Goal: Task Accomplishment & Management: Complete application form

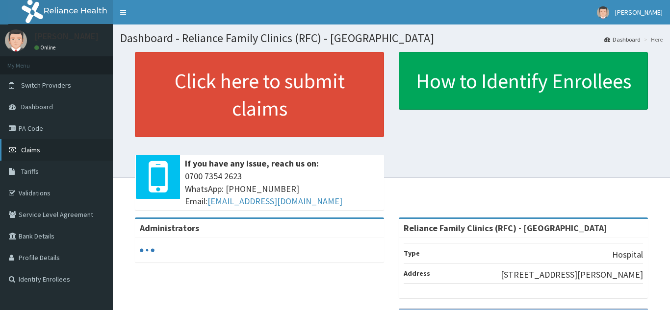
click at [30, 141] on link "Claims" at bounding box center [56, 150] width 113 height 22
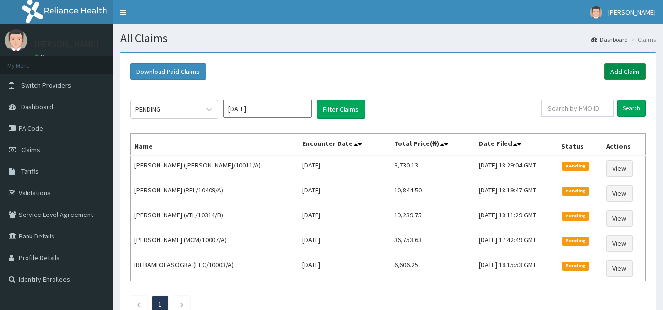
click at [632, 73] on link "Add Claim" at bounding box center [625, 71] width 42 height 17
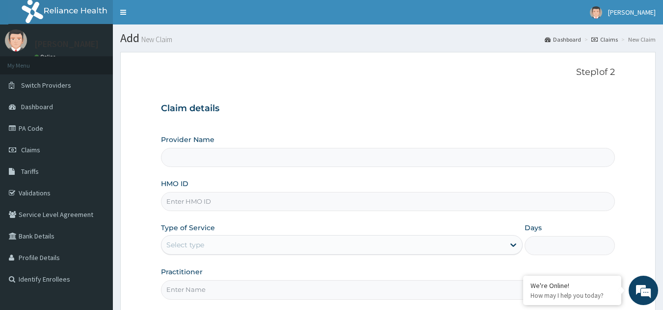
type input "Reliance Family Clinics (RFC) - [GEOGRAPHIC_DATA]"
click at [204, 197] on input "HMO ID" at bounding box center [388, 201] width 454 height 19
paste input "HMN/10050/B"
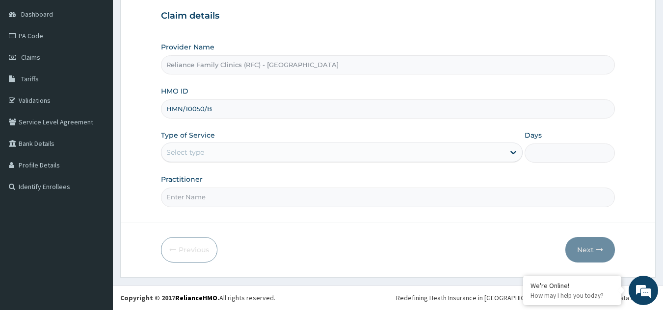
type input "HMN/10050/B"
click at [301, 153] on div "Select type" at bounding box center [332, 153] width 343 height 16
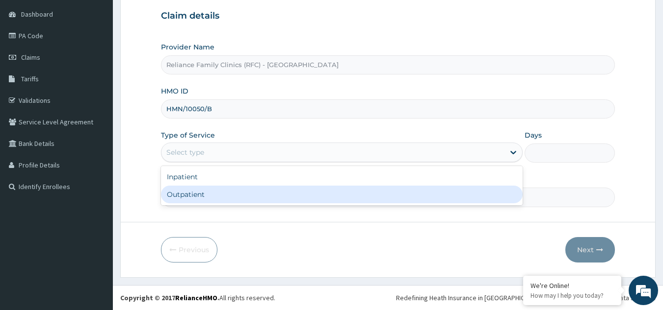
click at [254, 196] on div "Outpatient" at bounding box center [341, 195] width 361 height 18
type input "1"
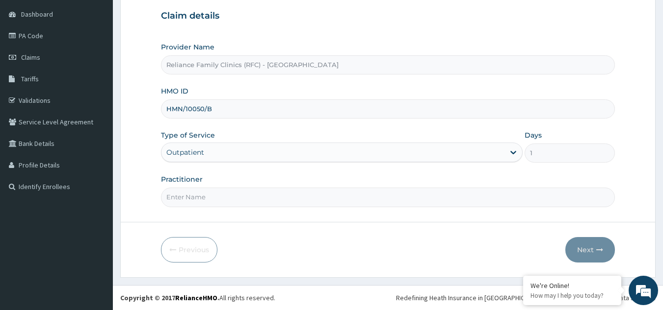
click at [247, 198] on input "Practitioner" at bounding box center [388, 197] width 454 height 19
type input "LOCUM"
click at [579, 250] on button "Next" at bounding box center [590, 250] width 50 height 26
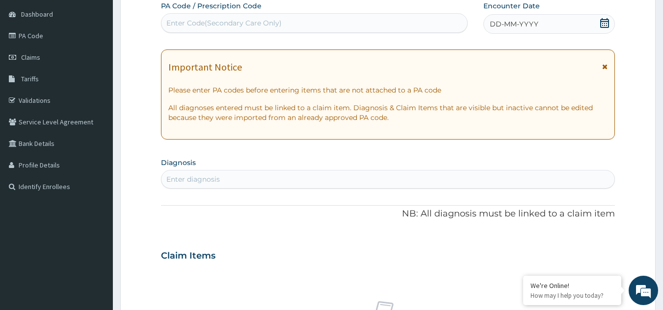
click at [594, 25] on div "DD-MM-YYYY" at bounding box center [548, 24] width 131 height 20
click at [240, 21] on div "Enter Code(Secondary Care Only)" at bounding box center [223, 23] width 115 height 10
paste input "HMN/10050/B"
type input "HMN/10050/B"
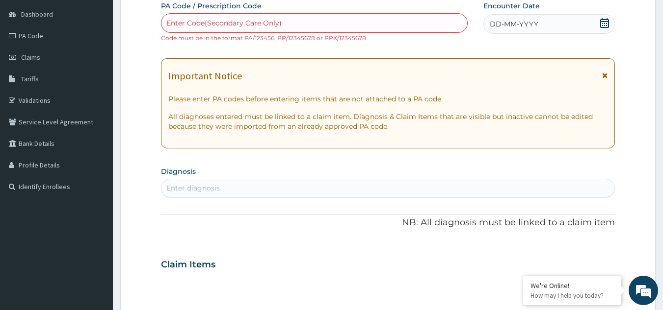
click at [202, 46] on div "PA Code / Prescription Code Enter Code(Secondary Care Only) Code must be in the…" at bounding box center [388, 259] width 454 height 516
click at [210, 34] on small "Code must be in the format PA/123456, PR/12345678 or PRX/12345678" at bounding box center [263, 37] width 205 height 7
click at [215, 17] on div "Enter Code(Secondary Care Only)" at bounding box center [314, 23] width 306 height 16
paste input "PA/F938CC"
type input "PA/F938CC"
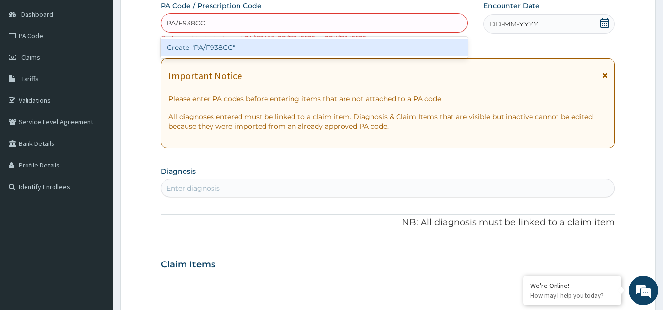
click at [228, 48] on div "Create "PA/F938CC"" at bounding box center [314, 48] width 307 height 18
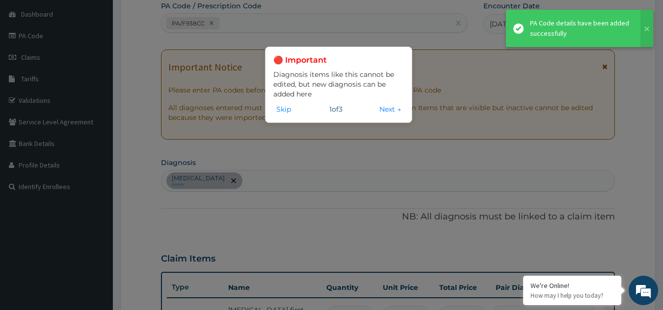
scroll to position [107, 0]
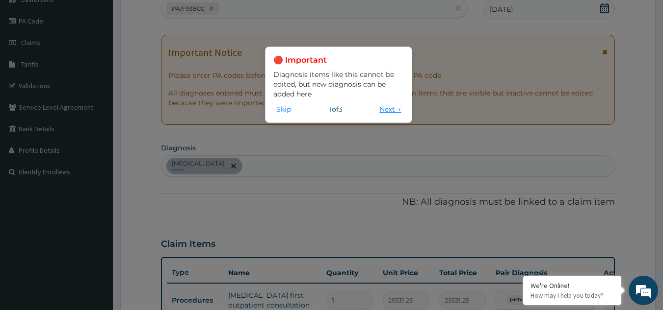
click at [382, 111] on button "Next →" at bounding box center [389, 109] width 27 height 11
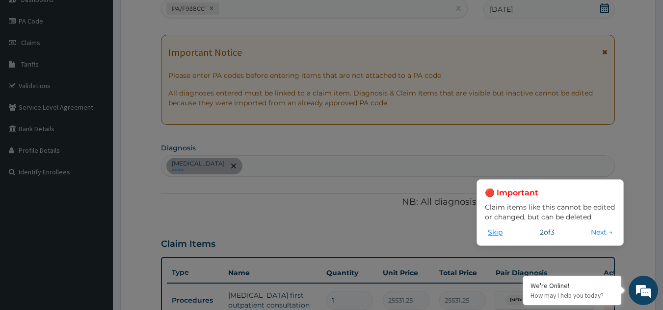
click at [494, 232] on button "Skip" at bounding box center [495, 232] width 21 height 11
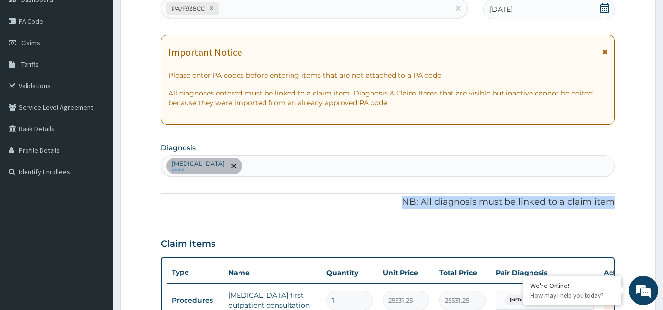
drag, startPoint x: 662, startPoint y: 170, endPoint x: 662, endPoint y: 216, distance: 46.6
click at [662, 216] on section "Step 2 of 2 PA Code / Prescription Code PA/F938CC Encounter Date 12-08-2025 Imp…" at bounding box center [388, 232] width 550 height 590
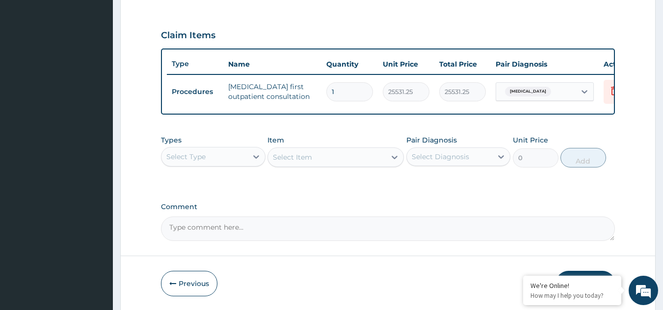
scroll to position [357, 0]
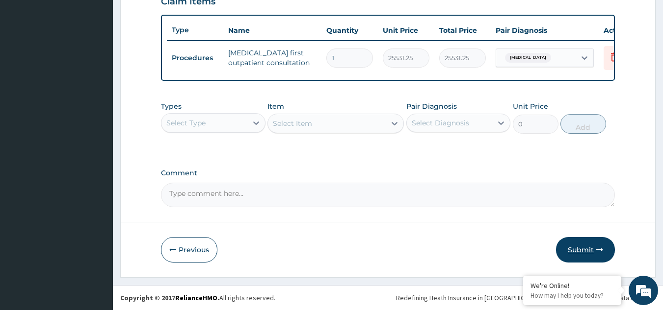
click at [573, 248] on button "Submit" at bounding box center [585, 250] width 59 height 26
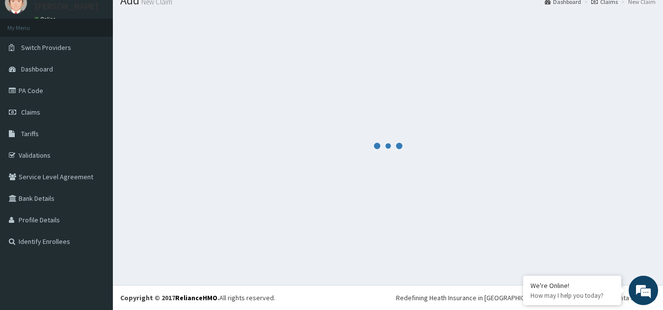
scroll to position [38, 0]
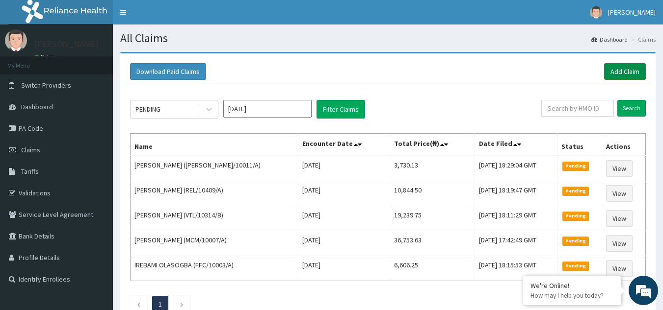
click at [622, 72] on link "Add Claim" at bounding box center [625, 71] width 42 height 17
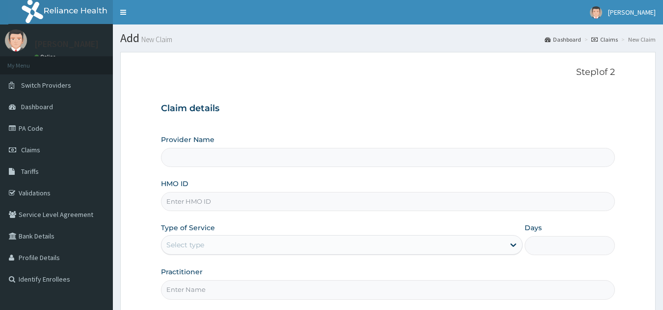
click at [180, 206] on input "HMO ID" at bounding box center [388, 201] width 454 height 19
type input "Reliance Family Clinics (RFC) - Gbagada"
paste input "QLR/10007/A"
type input "QLR/10007/A"
click at [240, 245] on div "Select type" at bounding box center [332, 245] width 343 height 16
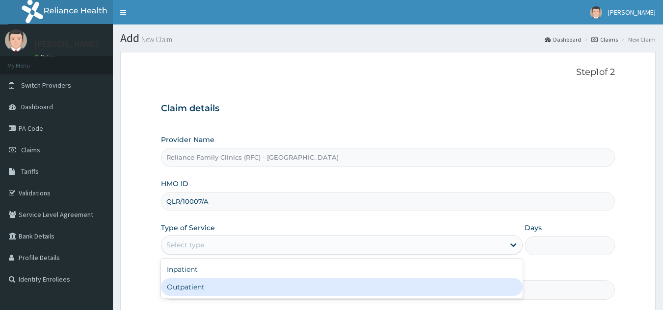
click at [209, 285] on div "Outpatient" at bounding box center [341, 288] width 361 height 18
type input "1"
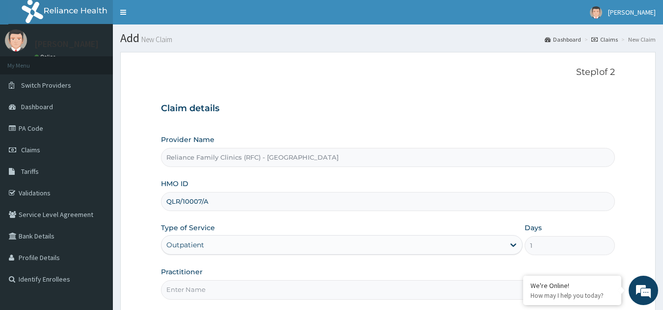
click at [209, 285] on input "Practitioner" at bounding box center [388, 290] width 454 height 19
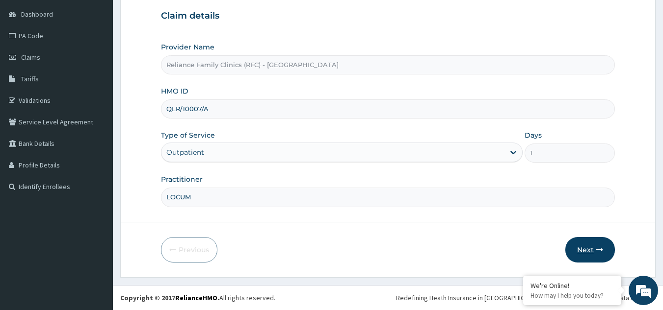
type input "LOCUM"
click at [580, 247] on button "Next" at bounding box center [590, 250] width 50 height 26
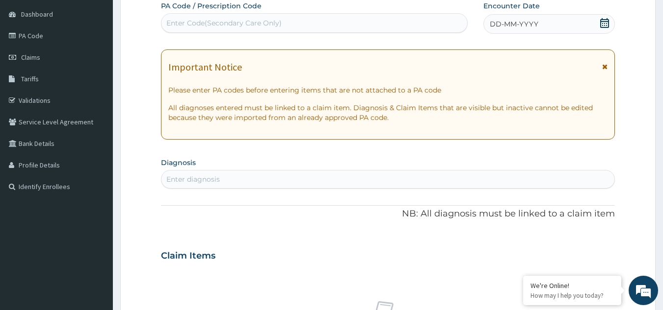
click at [566, 23] on div "DD-MM-YYYY" at bounding box center [548, 24] width 131 height 20
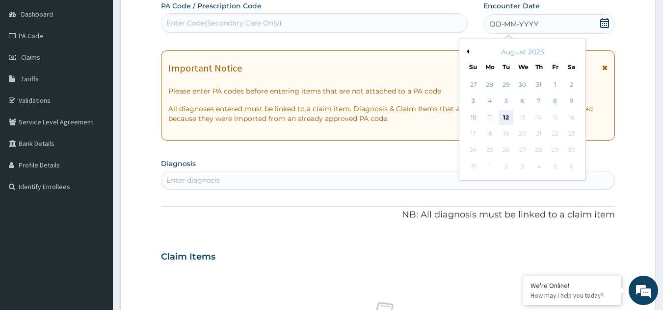
click at [505, 121] on div "12" at bounding box center [506, 117] width 15 height 15
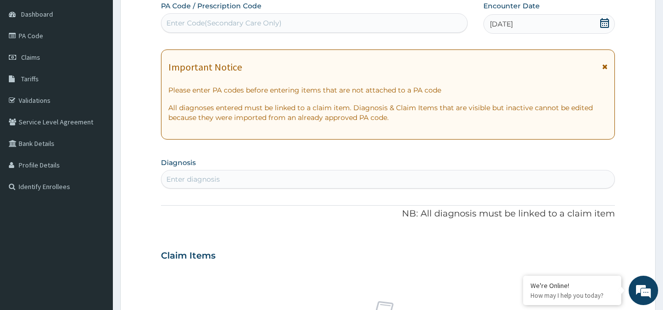
click at [602, 67] on icon at bounding box center [604, 66] width 5 height 7
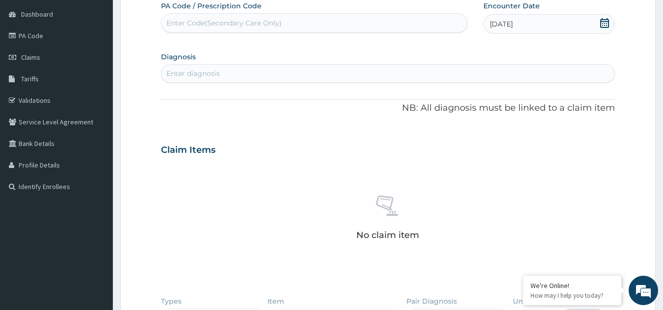
click at [520, 74] on div "Enter diagnosis" at bounding box center [387, 74] width 453 height 16
type input "HEALTH TALK"
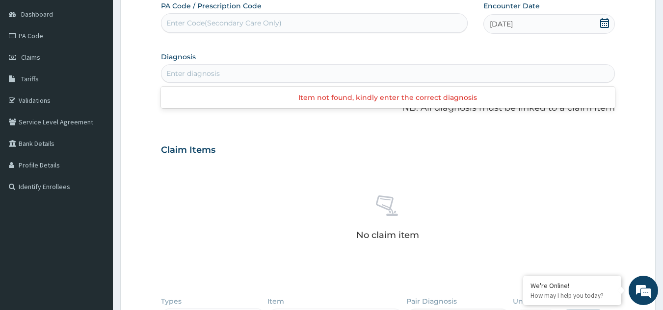
click at [306, 75] on div "Enter diagnosis" at bounding box center [387, 74] width 453 height 16
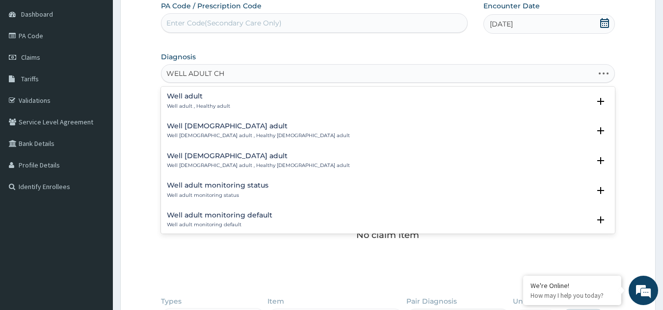
type input "WELL ADULT CHE"
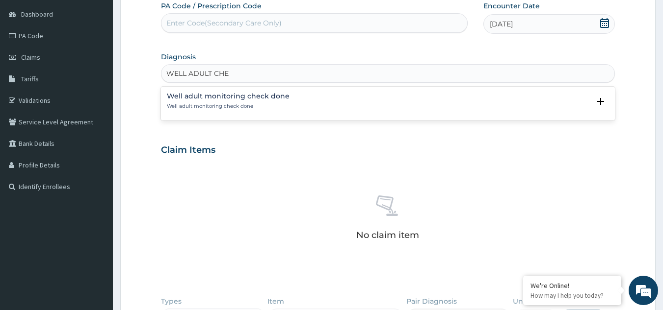
click at [193, 104] on p "Well adult monitoring check done" at bounding box center [228, 106] width 123 height 7
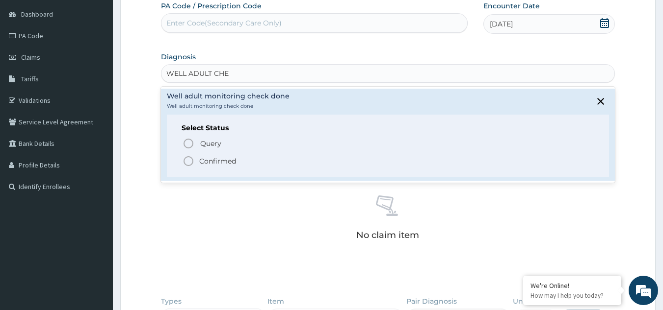
click at [213, 162] on p "Confirmed" at bounding box center [217, 161] width 37 height 10
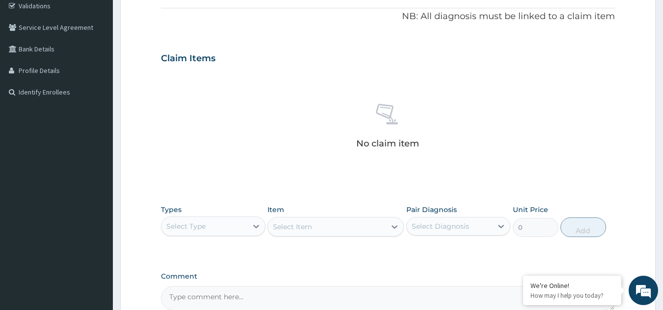
scroll to position [245, 0]
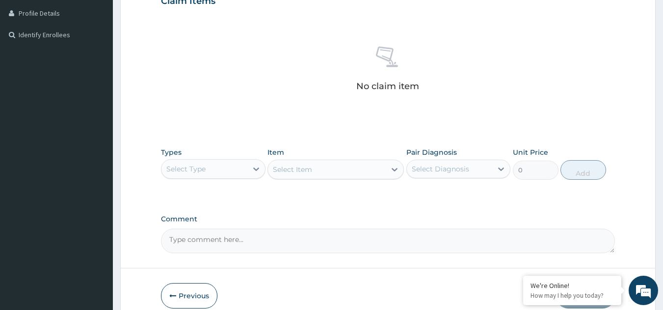
click at [226, 174] on div "Select Type" at bounding box center [204, 169] width 86 height 16
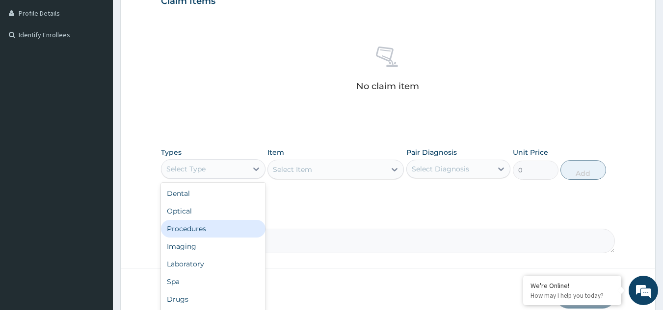
click at [219, 228] on div "Procedures" at bounding box center [213, 229] width 104 height 18
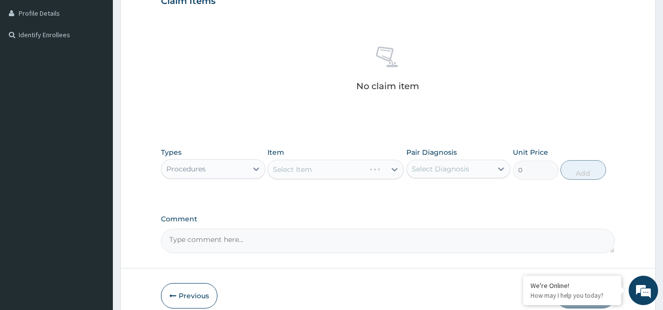
click at [320, 166] on div "Select Item" at bounding box center [335, 170] width 136 height 20
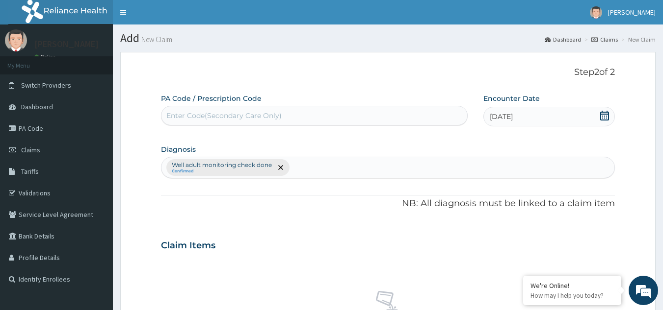
click at [603, 115] on icon at bounding box center [604, 116] width 10 height 10
click at [467, 142] on button "Previous Month" at bounding box center [466, 144] width 5 height 5
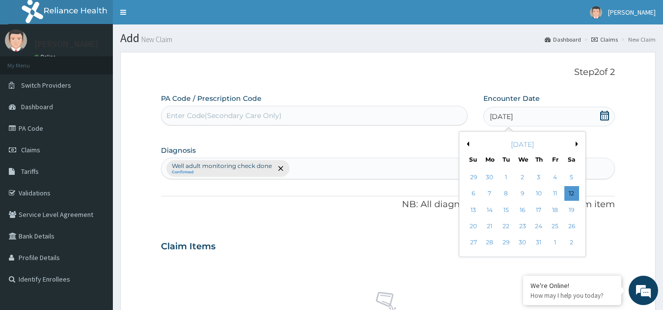
click at [467, 142] on button "Previous Month" at bounding box center [466, 144] width 5 height 5
click at [520, 178] on div "4" at bounding box center [522, 177] width 15 height 15
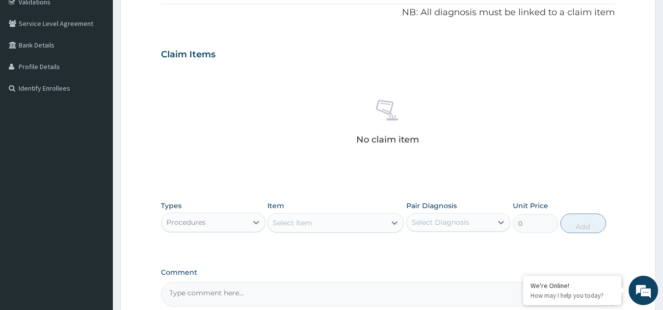
scroll to position [254, 0]
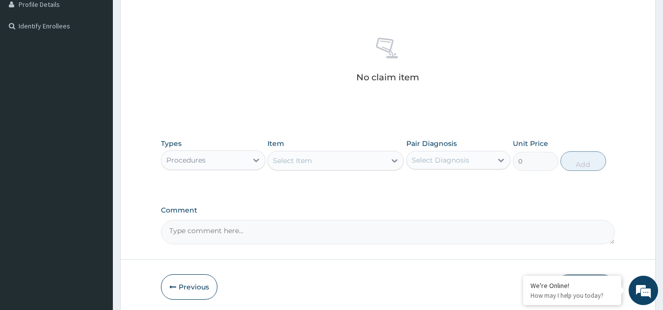
click at [383, 161] on div "Select Item" at bounding box center [327, 161] width 118 height 16
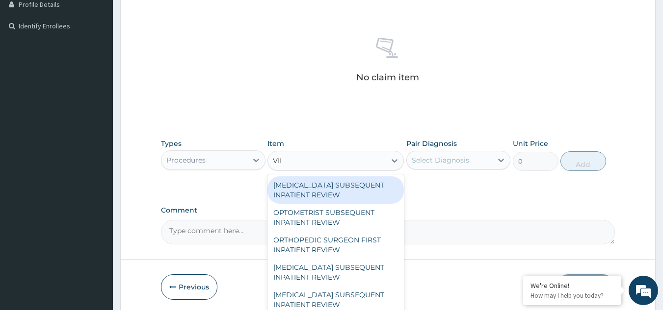
type input "VIRT"
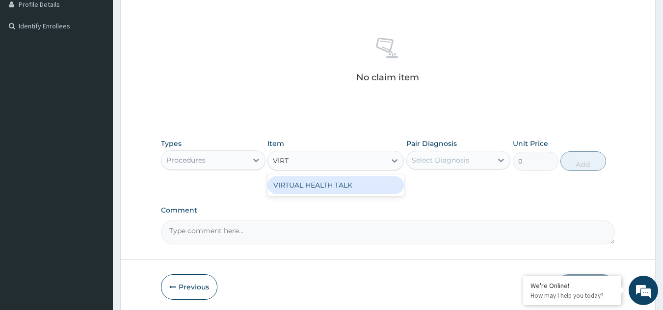
click at [367, 186] on div "VIRTUAL HEALTH TALK" at bounding box center [335, 186] width 136 height 18
type input "25000"
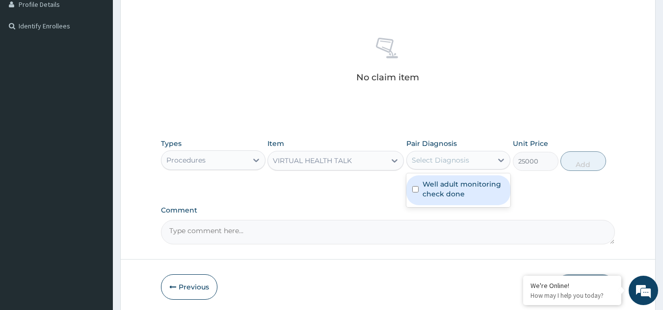
click at [442, 154] on div "Select Diagnosis" at bounding box center [450, 161] width 86 height 16
click at [436, 201] on div "Well adult monitoring check done" at bounding box center [458, 191] width 104 height 30
checkbox input "true"
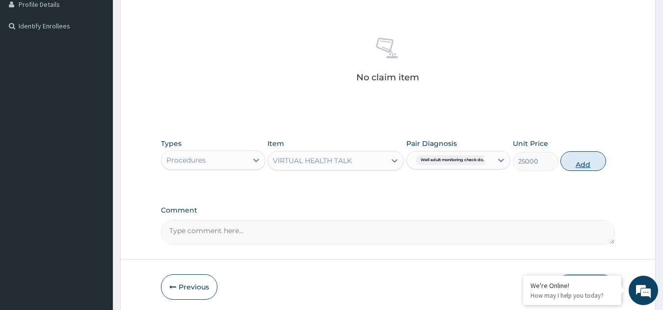
click at [574, 161] on button "Add" at bounding box center [583, 162] width 46 height 20
type input "0"
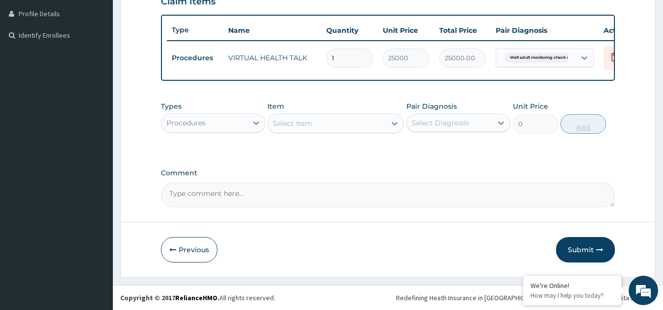
scroll to position [252, 0]
click at [580, 243] on button "Submit" at bounding box center [585, 250] width 59 height 26
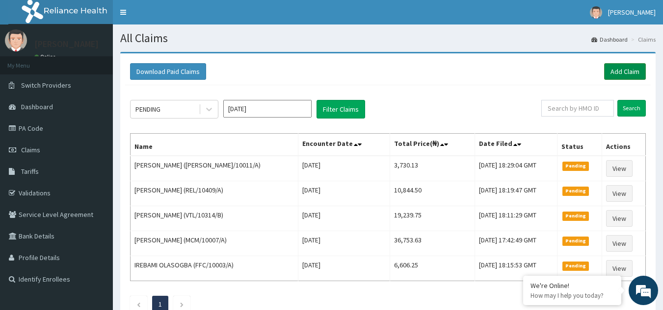
click at [617, 69] on link "Add Claim" at bounding box center [625, 71] width 42 height 17
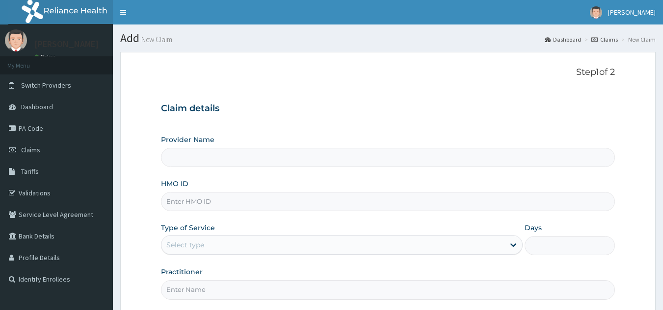
click at [218, 204] on input "HMO ID" at bounding box center [388, 201] width 454 height 19
type input "Reliance Family Clinics (RFC) - [GEOGRAPHIC_DATA]"
paste input "VHL/10030/A"
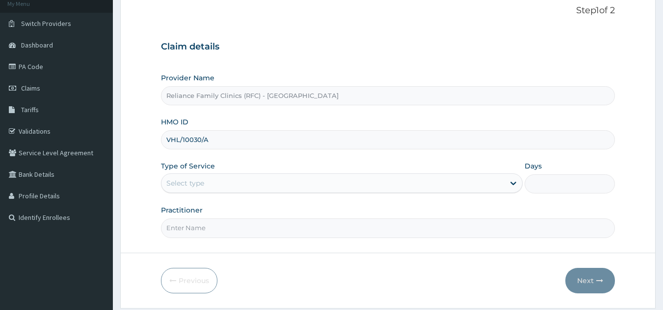
scroll to position [92, 0]
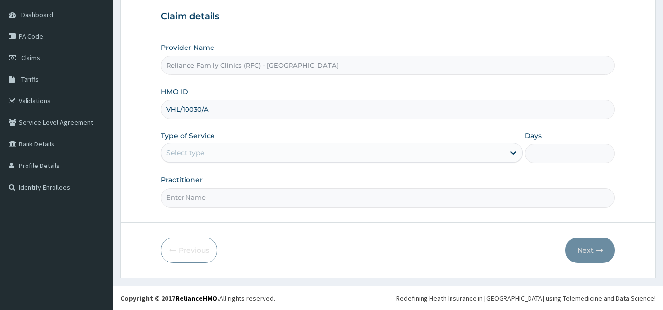
type input "VHL/10030/A"
click at [254, 153] on div "Select type" at bounding box center [332, 153] width 343 height 16
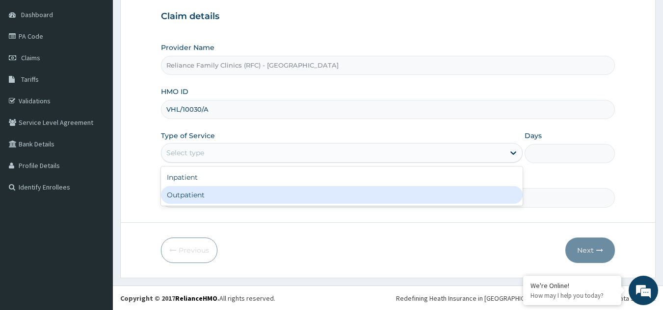
click at [224, 192] on div "Outpatient" at bounding box center [341, 195] width 361 height 18
type input "1"
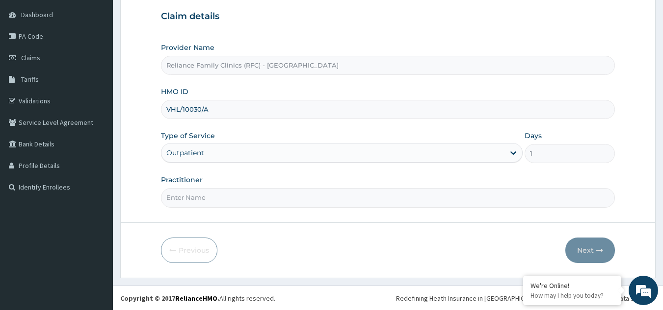
click at [224, 192] on input "Practitioner" at bounding box center [388, 197] width 454 height 19
type input "locum"
click at [585, 250] on button "Next" at bounding box center [590, 251] width 50 height 26
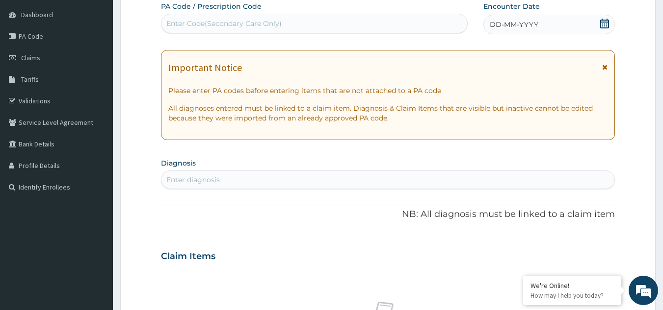
scroll to position [0, 0]
click at [229, 179] on div "Enter diagnosis" at bounding box center [387, 180] width 453 height 16
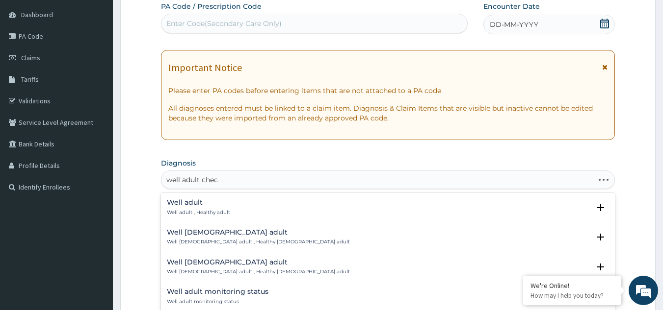
type input "well adult check"
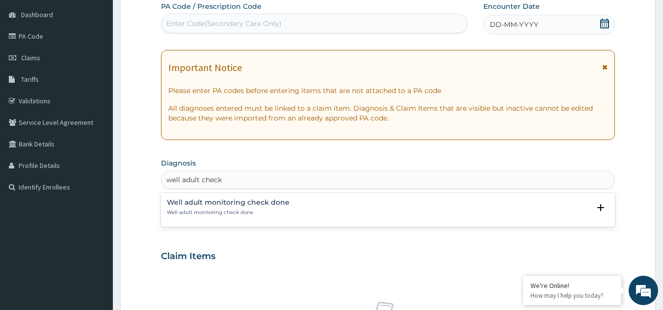
click at [259, 213] on p "Well adult monitoring check done" at bounding box center [228, 212] width 123 height 7
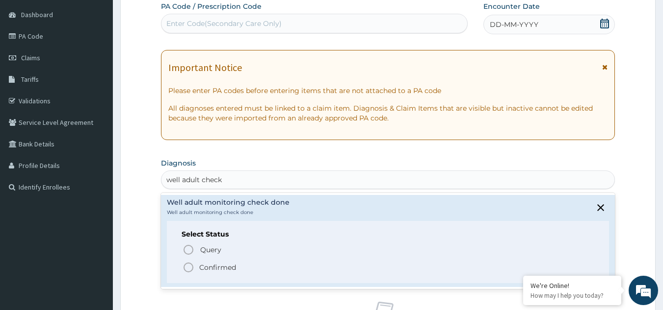
click at [206, 267] on p "Confirmed" at bounding box center [217, 268] width 37 height 10
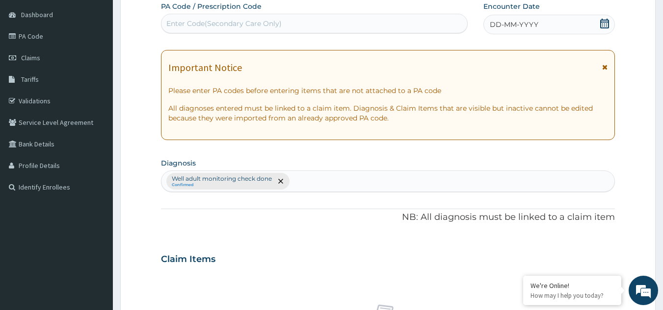
click at [542, 26] on div "DD-MM-YYYY" at bounding box center [548, 25] width 131 height 20
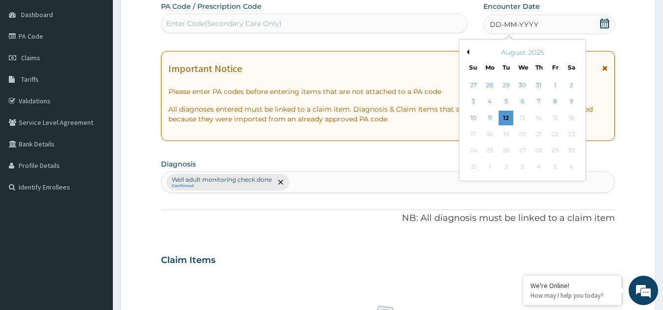
click at [469, 51] on div "August 2025" at bounding box center [522, 53] width 118 height 10
click at [468, 51] on button "Previous Month" at bounding box center [466, 52] width 5 height 5
click at [510, 118] on div "17" at bounding box center [506, 118] width 15 height 15
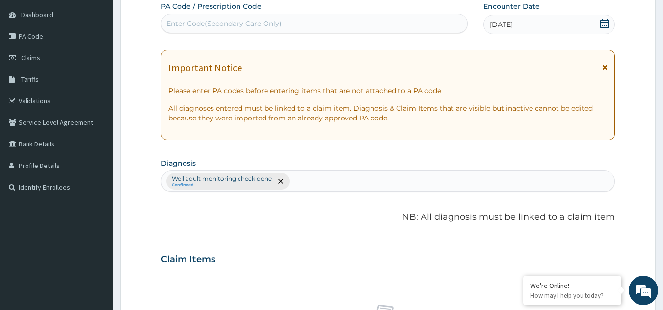
click at [606, 64] on icon at bounding box center [604, 67] width 5 height 7
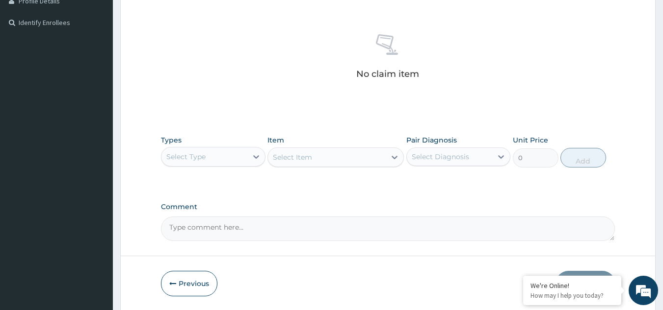
scroll to position [279, 0]
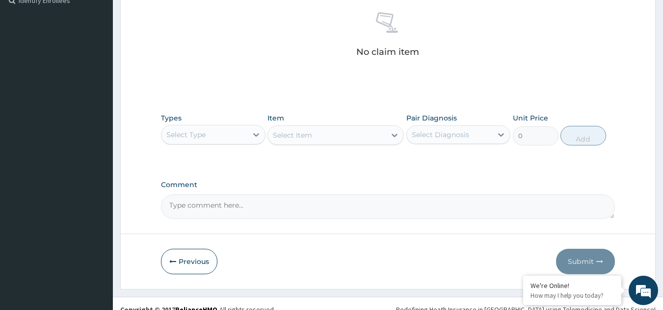
click at [221, 142] on div "Select Type" at bounding box center [204, 135] width 86 height 16
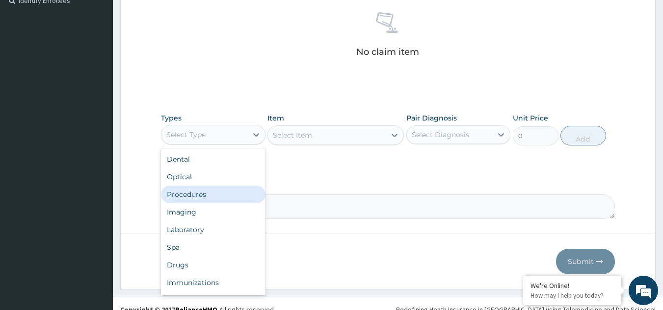
click at [208, 190] on div "Procedures" at bounding box center [213, 195] width 104 height 18
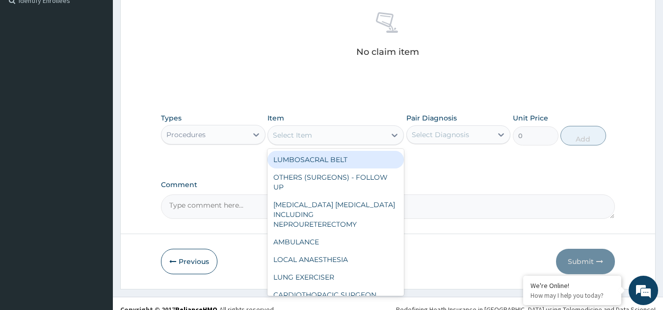
click at [316, 133] on div "Select Item" at bounding box center [327, 136] width 118 height 16
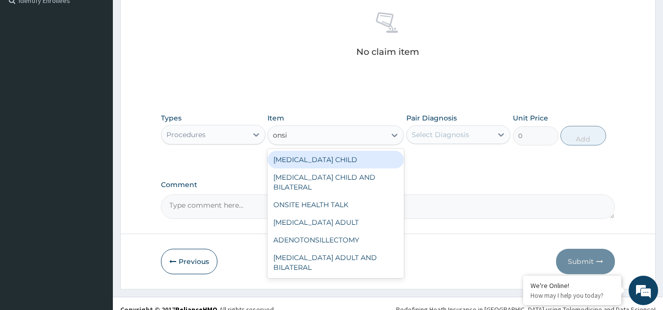
type input "onsit"
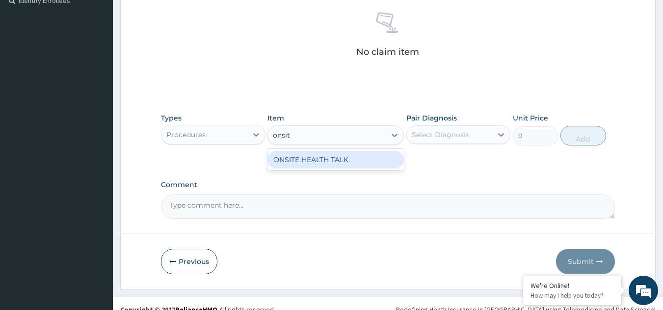
click at [331, 162] on div "ONSITE HEALTH TALK" at bounding box center [335, 160] width 136 height 18
type input "40000"
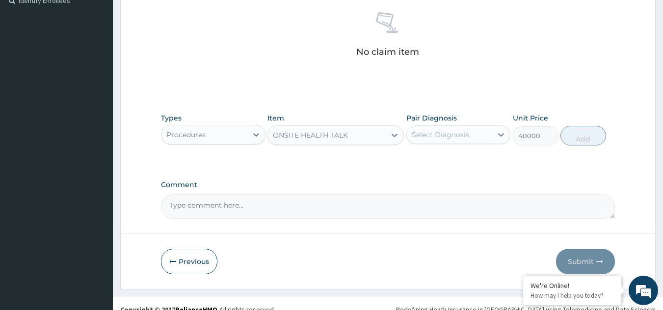
click at [458, 137] on div "Select Diagnosis" at bounding box center [439, 135] width 57 height 10
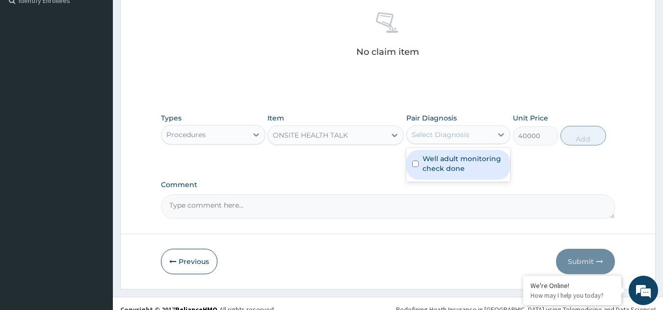
click at [454, 167] on label "Well adult monitoring check done" at bounding box center [463, 164] width 82 height 20
checkbox input "true"
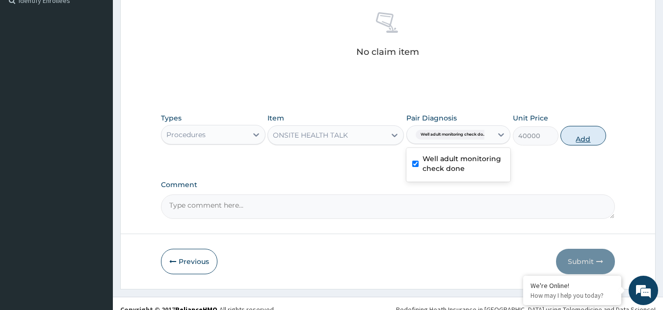
click at [574, 129] on button "Add" at bounding box center [583, 136] width 46 height 20
type input "0"
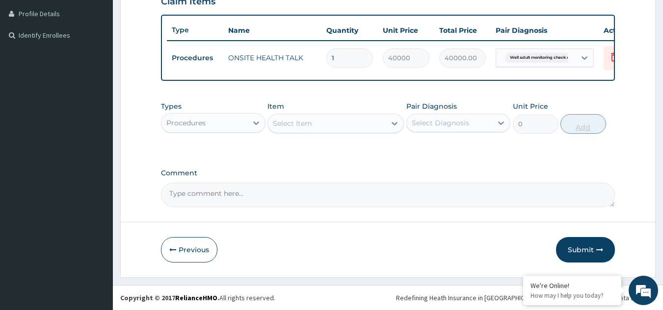
scroll to position [252, 0]
click at [582, 246] on button "Submit" at bounding box center [585, 250] width 59 height 26
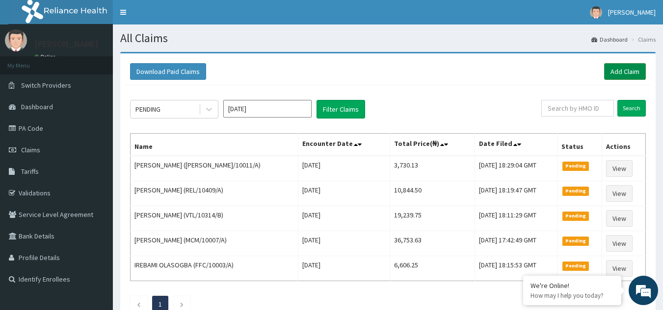
click at [617, 70] on link "Add Claim" at bounding box center [625, 71] width 42 height 17
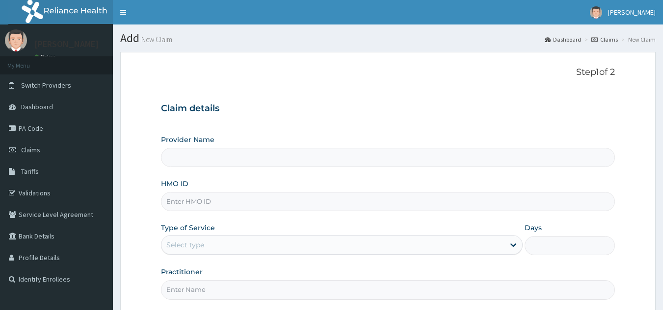
click at [240, 199] on input "HMO ID" at bounding box center [388, 201] width 454 height 19
paste input "MUH/10020/A"
type input "MUH/10020/A"
type input "Reliance Family Clinics (RFC) - [GEOGRAPHIC_DATA]"
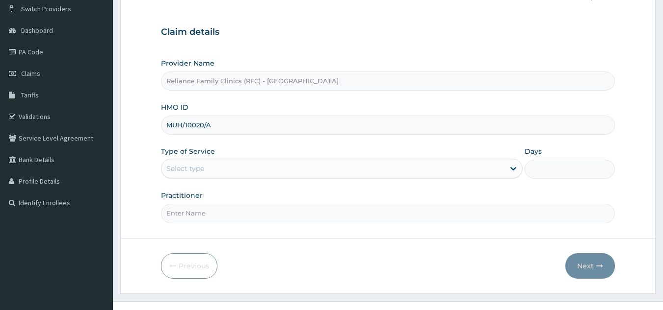
scroll to position [84, 0]
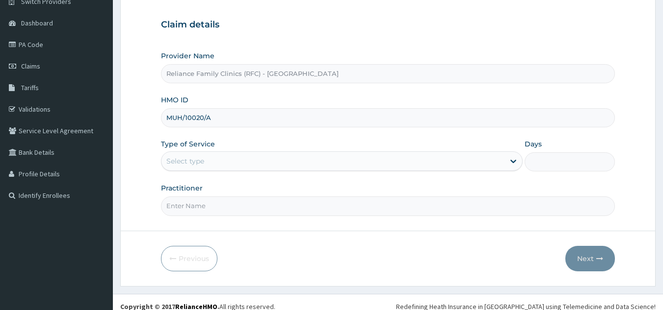
type input "MUH/10020/A"
click at [283, 158] on div "Select type" at bounding box center [332, 161] width 343 height 16
click at [420, 37] on div "Claim details Provider Name Reliance Family Clinics (RFC) - Gbagada HMO ID MUH/…" at bounding box center [388, 113] width 454 height 206
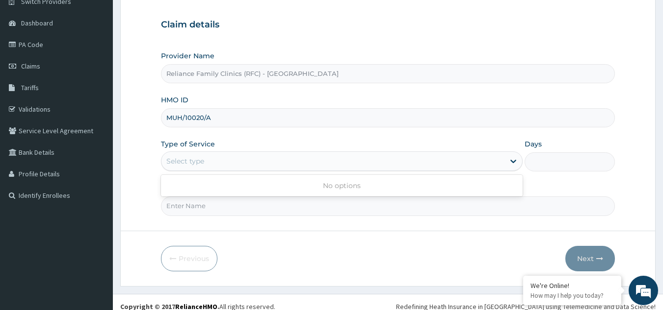
click at [320, 156] on div "Select type" at bounding box center [332, 161] width 343 height 16
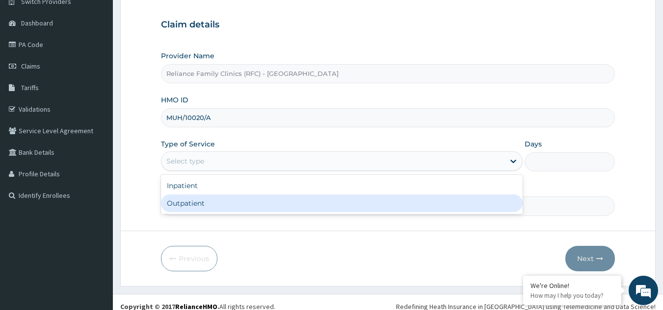
click at [276, 202] on div "Outpatient" at bounding box center [341, 204] width 361 height 18
type input "1"
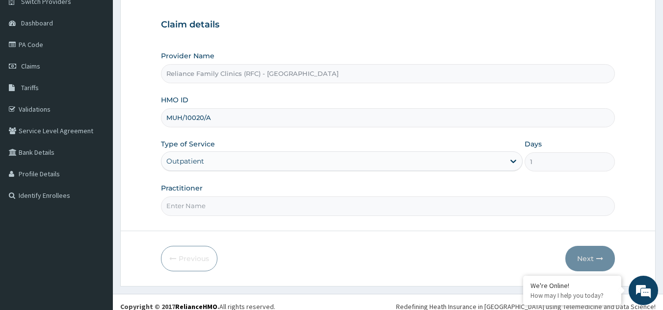
click at [276, 202] on input "Practitioner" at bounding box center [388, 206] width 454 height 19
click at [275, 204] on input "Practitioner" at bounding box center [388, 206] width 454 height 19
type input "LOCUM"
click at [593, 259] on button "Next" at bounding box center [590, 259] width 50 height 26
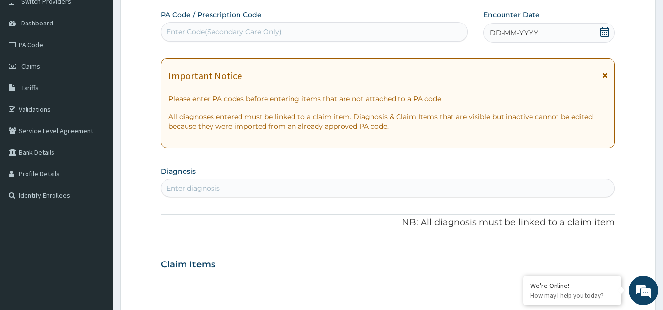
click at [582, 39] on div "DD-MM-YYYY" at bounding box center [548, 33] width 131 height 20
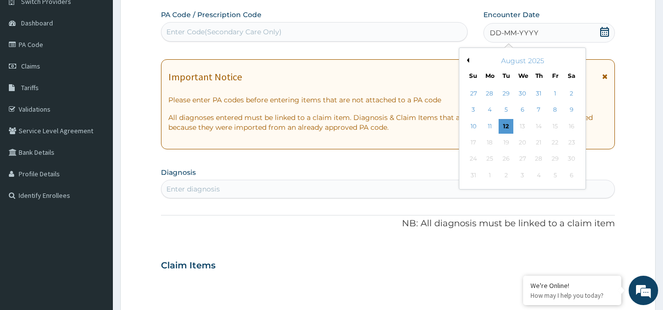
click at [467, 59] on button "Previous Month" at bounding box center [466, 60] width 5 height 5
click at [536, 93] on div "5" at bounding box center [538, 93] width 15 height 15
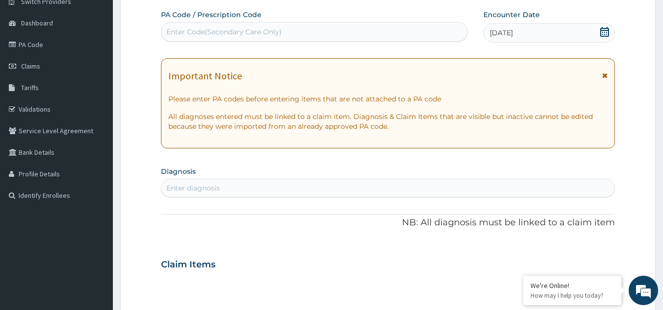
click at [603, 76] on icon at bounding box center [604, 75] width 5 height 7
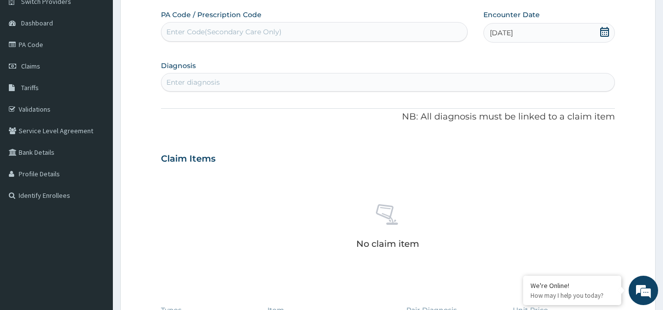
click at [477, 79] on div "Enter diagnosis" at bounding box center [387, 83] width 453 height 16
type input "WELL ADULT CHE"
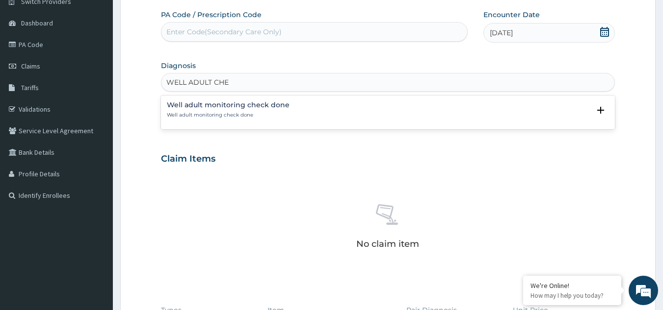
click at [228, 104] on h4 "Well adult monitoring check done" at bounding box center [228, 105] width 123 height 7
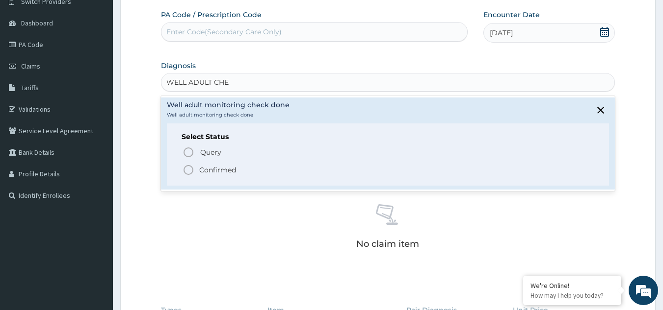
click at [217, 166] on p "Confirmed" at bounding box center [217, 170] width 37 height 10
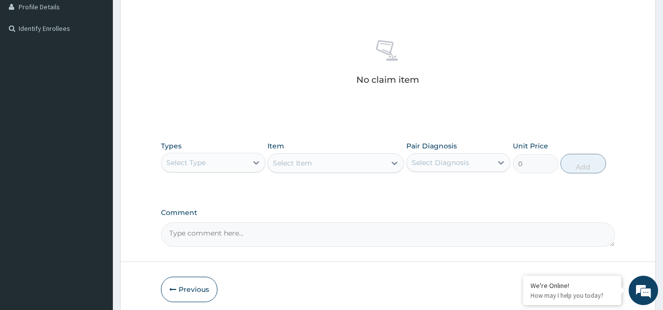
scroll to position [259, 0]
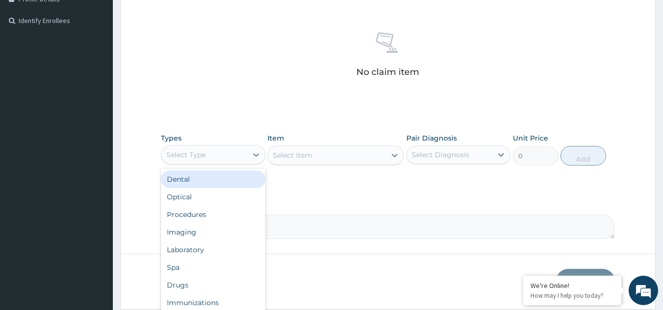
click at [200, 161] on div "Select Type" at bounding box center [204, 155] width 86 height 16
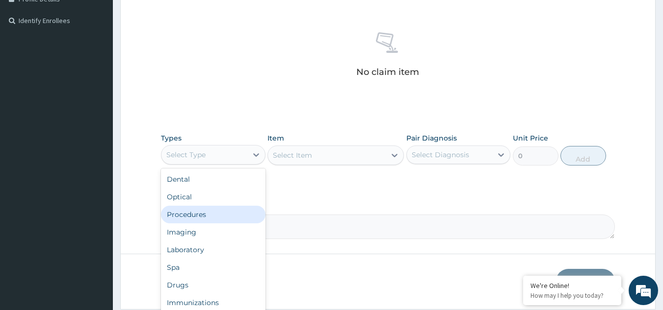
click at [197, 217] on div "Procedures" at bounding box center [213, 215] width 104 height 18
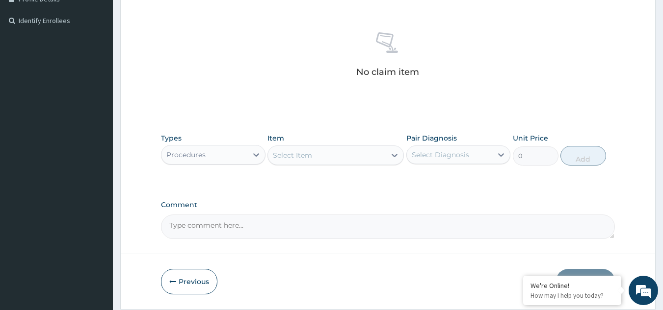
click at [332, 156] on div "Select Item" at bounding box center [327, 156] width 118 height 16
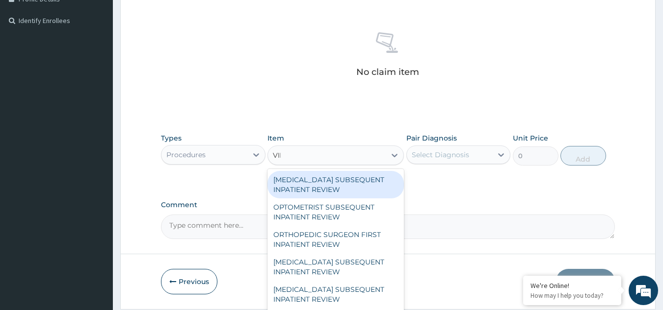
type input "VIRT"
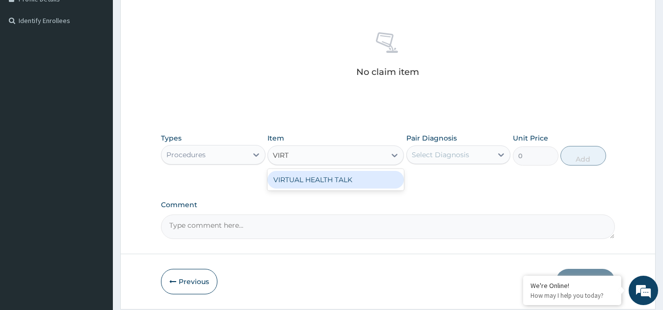
type input "25000"
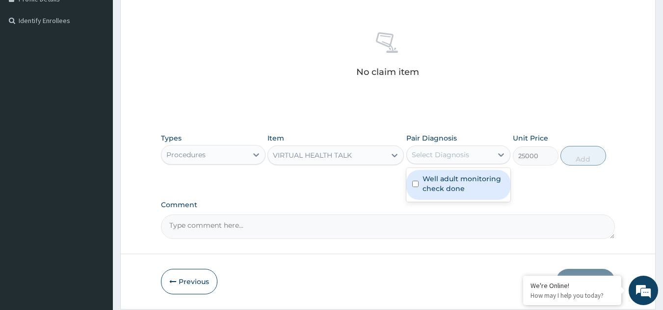
click at [442, 150] on div "Select Diagnosis" at bounding box center [439, 155] width 57 height 10
checkbox input "true"
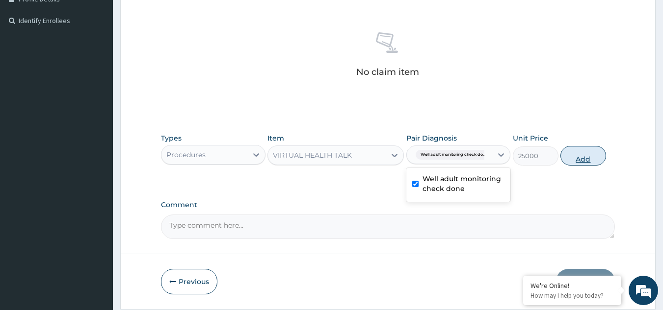
click at [574, 158] on button "Add" at bounding box center [583, 156] width 46 height 20
type input "0"
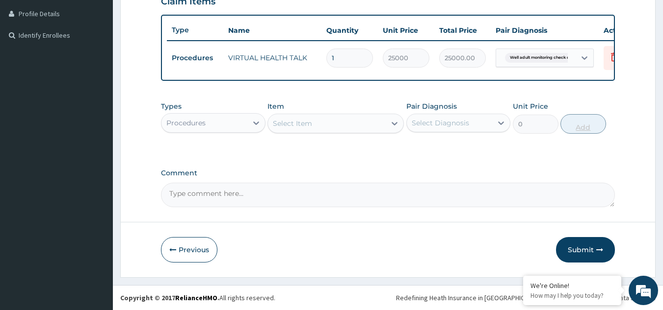
scroll to position [252, 0]
click at [589, 250] on button "Submit" at bounding box center [585, 250] width 59 height 26
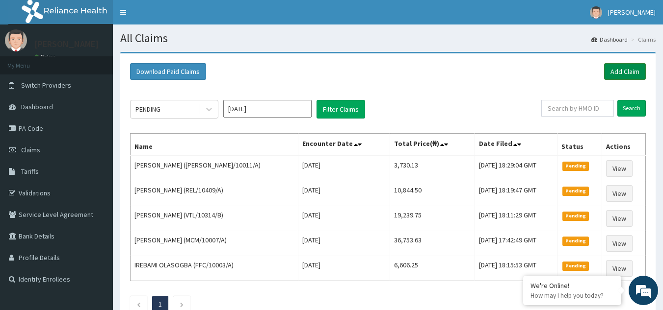
click at [614, 67] on link "Add Claim" at bounding box center [625, 71] width 42 height 17
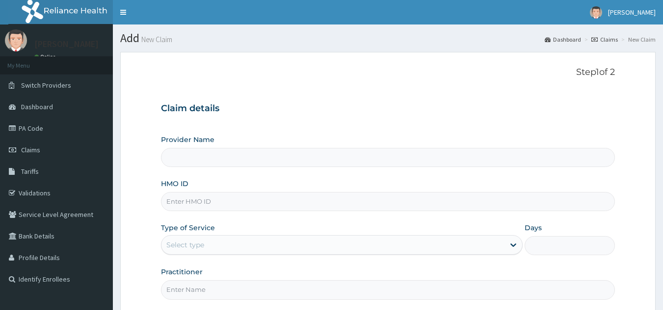
click at [210, 206] on input "HMO ID" at bounding box center [388, 201] width 454 height 19
type input "Reliance Family Clinics (RFC) - Gbagada"
paste input "DWP/10014/A"
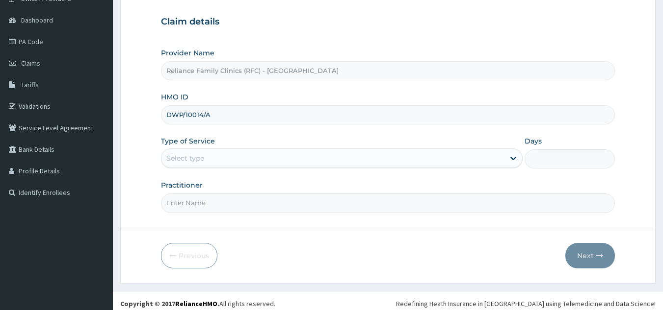
scroll to position [93, 0]
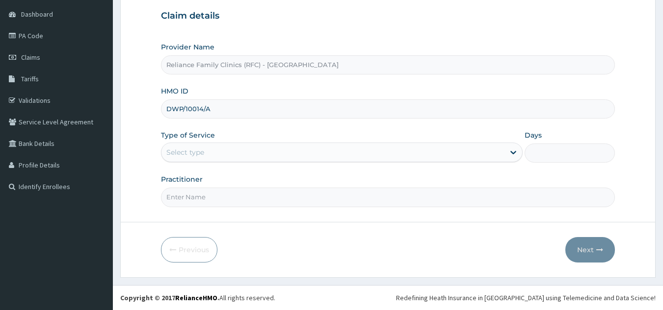
type input "DWP/10014/A"
click at [290, 156] on div "Select type" at bounding box center [332, 153] width 343 height 16
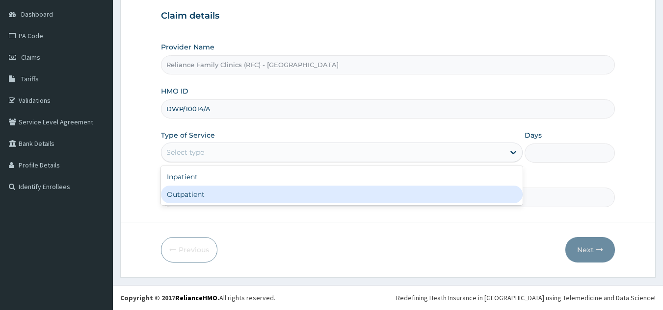
click at [258, 200] on div "Outpatient" at bounding box center [341, 195] width 361 height 18
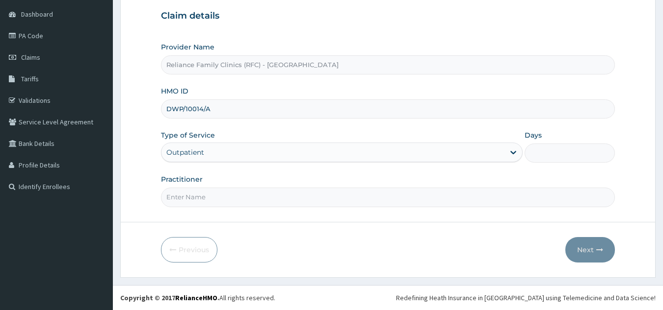
type input "1"
click at [258, 200] on input "Practitioner" at bounding box center [388, 197] width 454 height 19
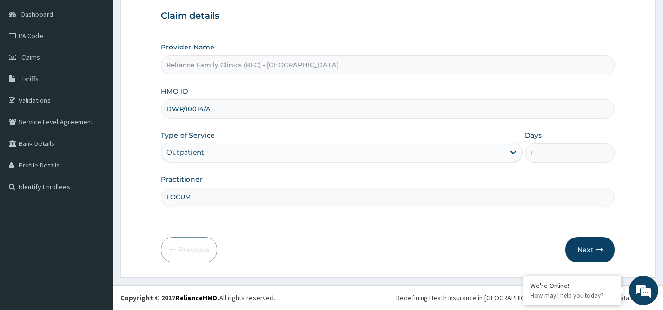
type input "LOCUM"
click at [592, 241] on button "Next" at bounding box center [590, 250] width 50 height 26
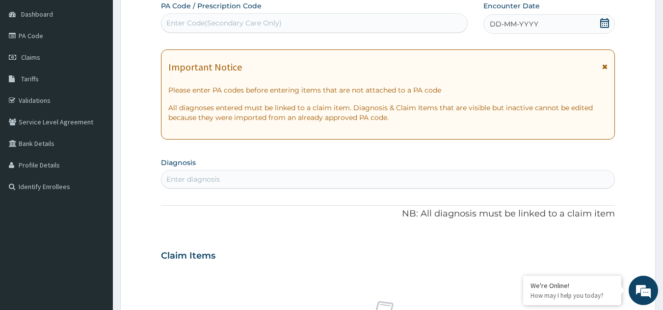
click at [425, 174] on div "Enter diagnosis" at bounding box center [387, 180] width 453 height 16
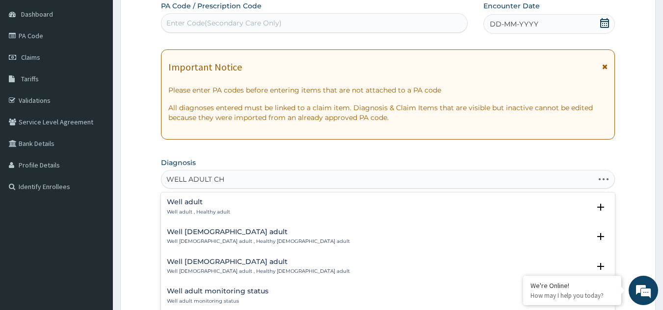
type input "WELL ADULT CHE"
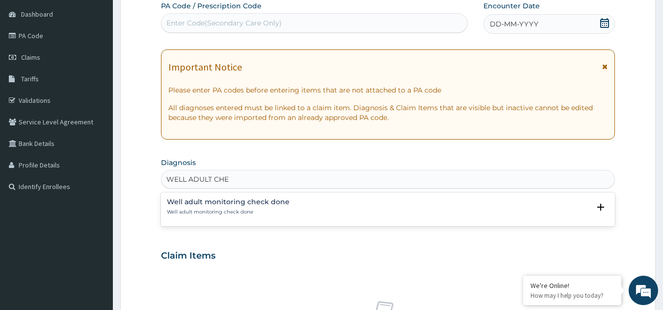
click at [219, 211] on p "Well adult monitoring check done" at bounding box center [228, 212] width 123 height 7
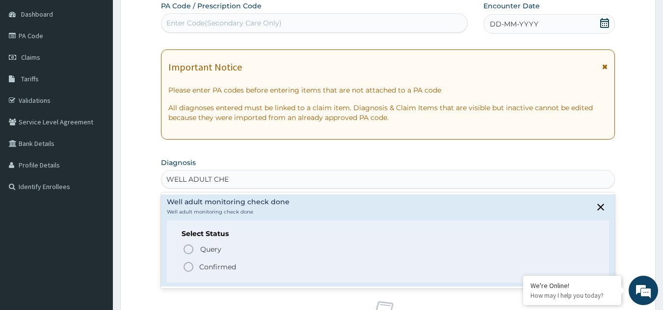
scroll to position [0, 0]
click at [207, 266] on p "Confirmed" at bounding box center [217, 267] width 37 height 10
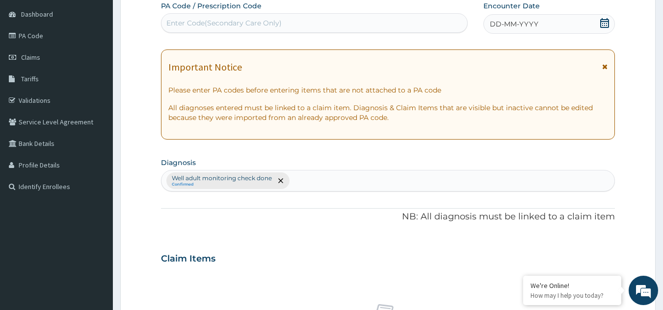
click at [603, 64] on icon at bounding box center [604, 66] width 5 height 7
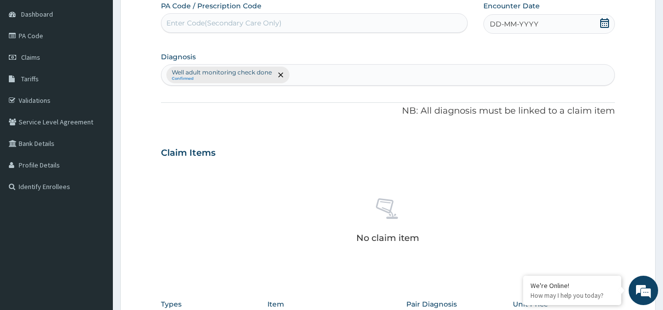
click at [579, 27] on div "DD-MM-YYYY" at bounding box center [548, 24] width 131 height 20
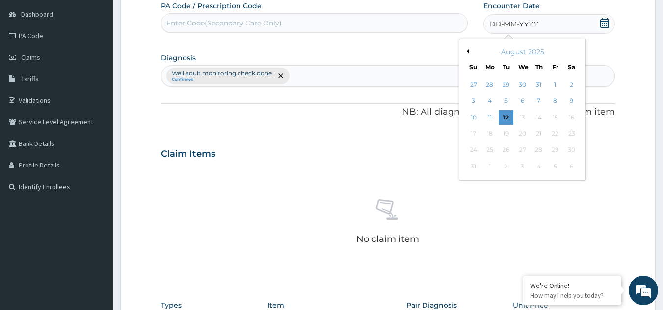
click at [467, 55] on div "August 2025" at bounding box center [522, 52] width 118 height 10
click at [468, 51] on button "Previous Month" at bounding box center [466, 51] width 5 height 5
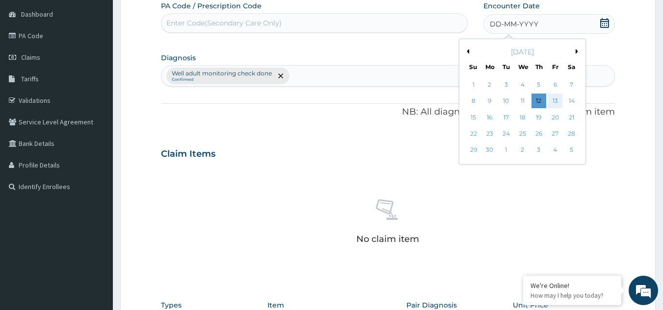
click at [558, 100] on div "13" at bounding box center [554, 101] width 15 height 15
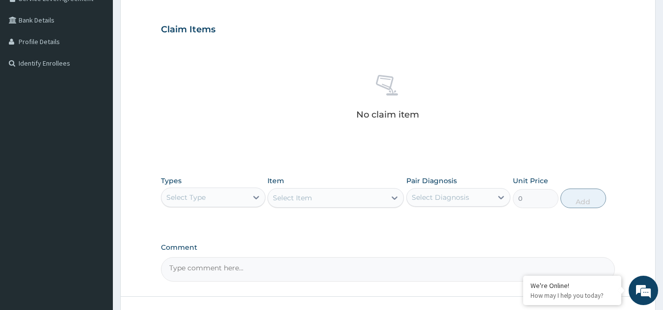
scroll to position [223, 0]
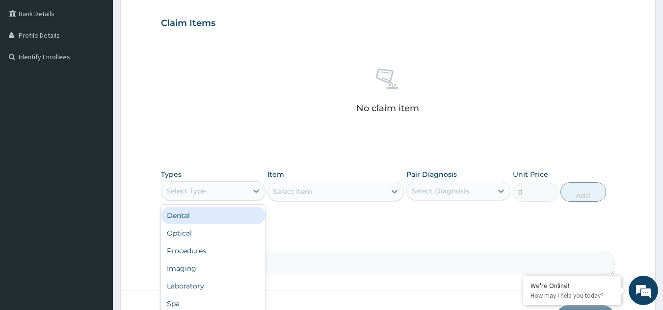
click at [228, 190] on div "Select Type" at bounding box center [204, 191] width 86 height 16
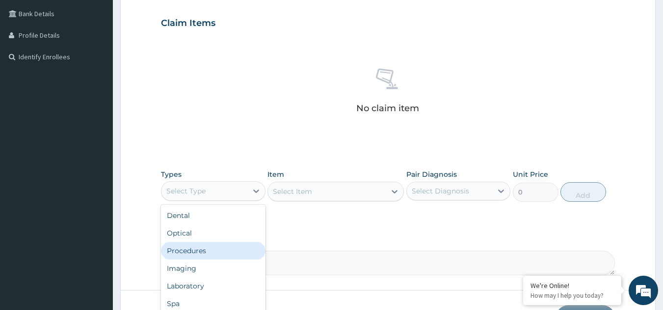
click at [212, 252] on div "Procedures" at bounding box center [213, 251] width 104 height 18
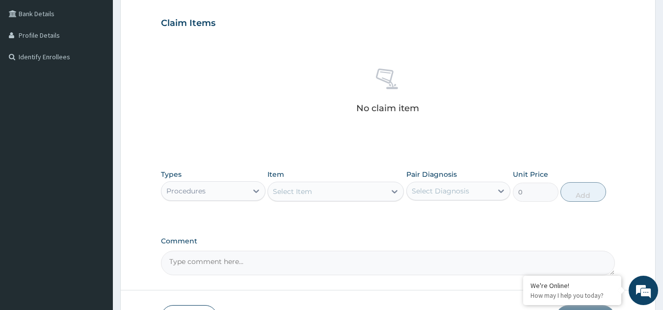
click at [324, 189] on div "Select Item" at bounding box center [335, 192] width 136 height 20
click at [324, 189] on div "Select Item" at bounding box center [327, 192] width 118 height 16
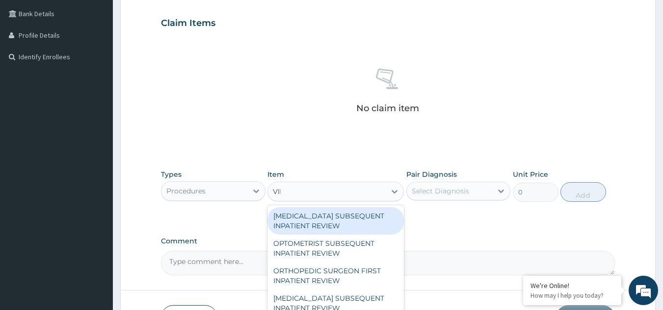
type input "VIRT"
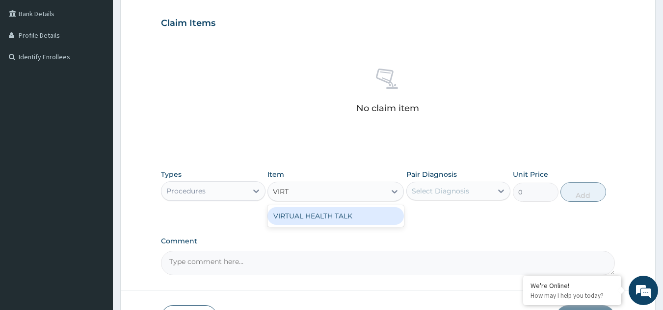
type input "25000"
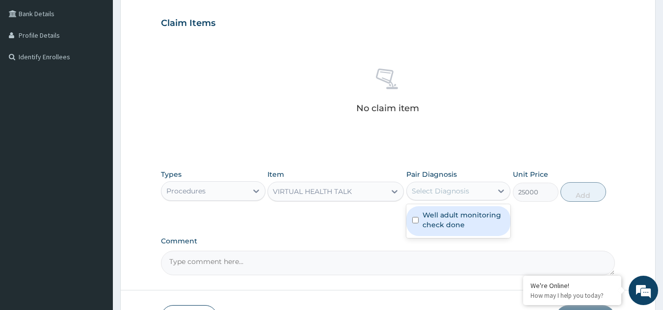
click at [435, 191] on div "Select Diagnosis" at bounding box center [439, 191] width 57 height 10
click at [434, 210] on label "Well adult monitoring check done" at bounding box center [463, 220] width 82 height 20
checkbox input "true"
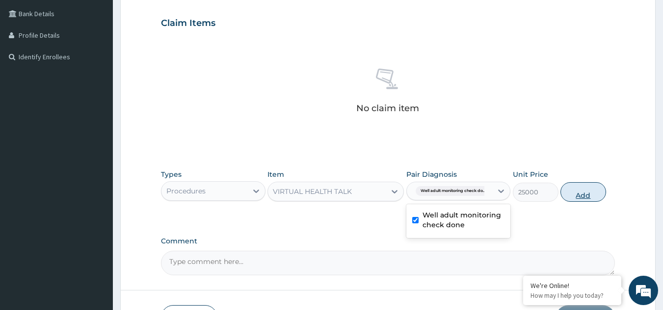
click at [584, 188] on button "Add" at bounding box center [583, 192] width 46 height 20
type input "0"
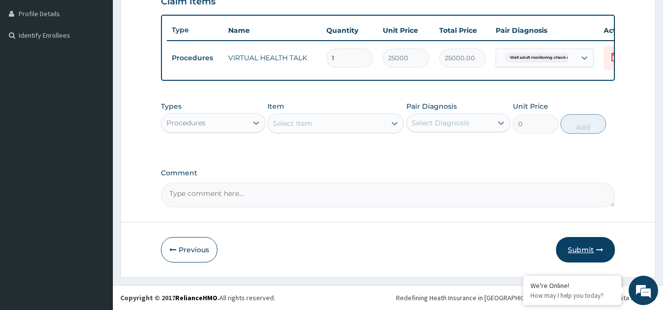
click at [586, 249] on button "Submit" at bounding box center [585, 250] width 59 height 26
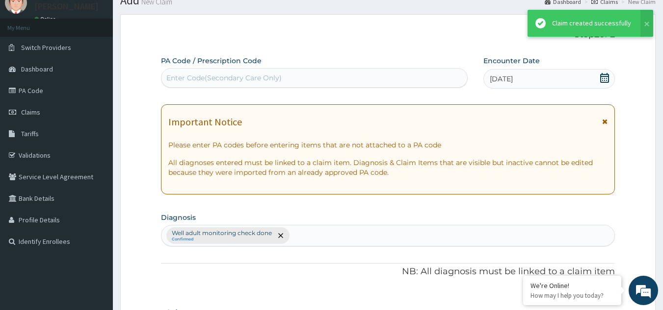
scroll to position [252, 0]
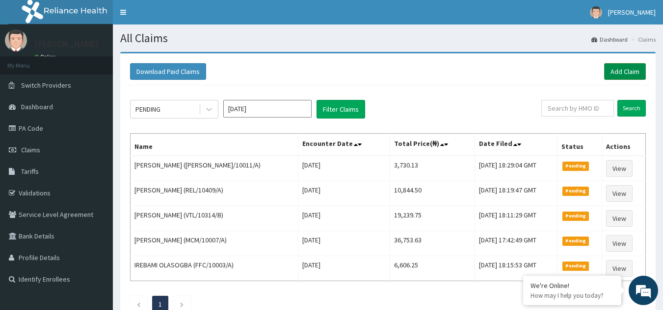
click at [625, 73] on link "Add Claim" at bounding box center [625, 71] width 42 height 17
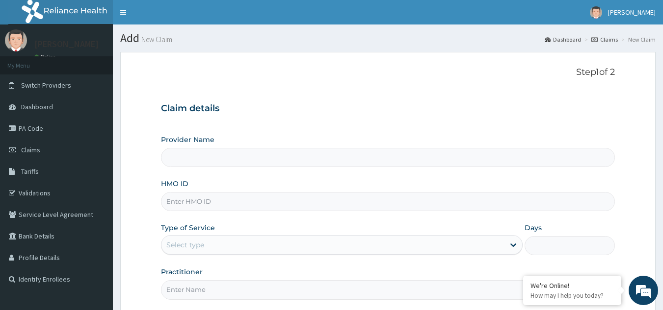
type input "Reliance Family Clinics (RFC) - [GEOGRAPHIC_DATA]"
click at [319, 199] on input "HMO ID" at bounding box center [388, 201] width 454 height 19
paste input "REL/10008/A"
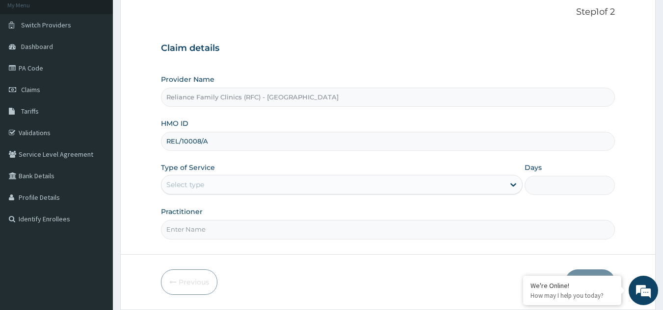
scroll to position [66, 0]
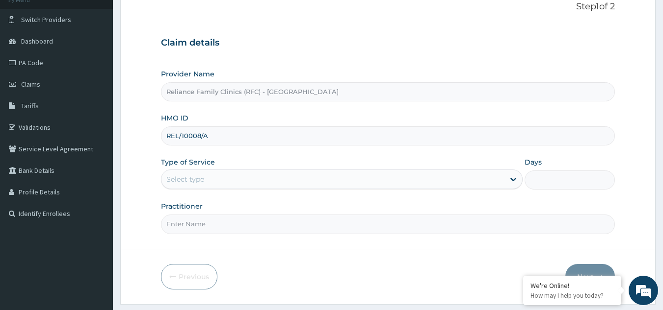
type input "REL/10008/A"
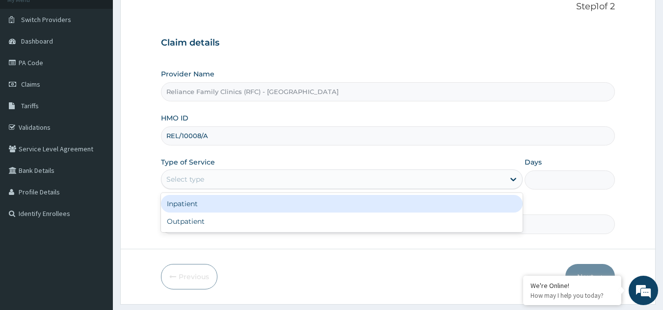
click at [327, 183] on div "Select type" at bounding box center [332, 180] width 343 height 16
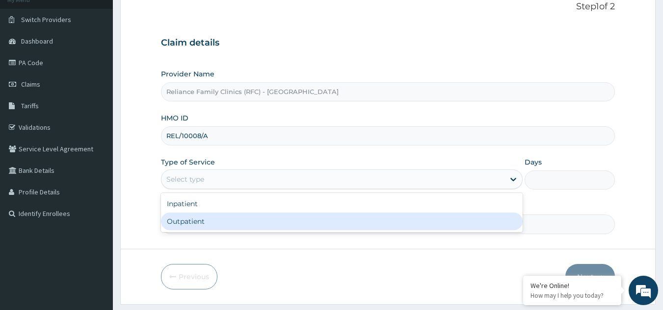
click at [301, 213] on div "Outpatient" at bounding box center [341, 222] width 361 height 18
type input "1"
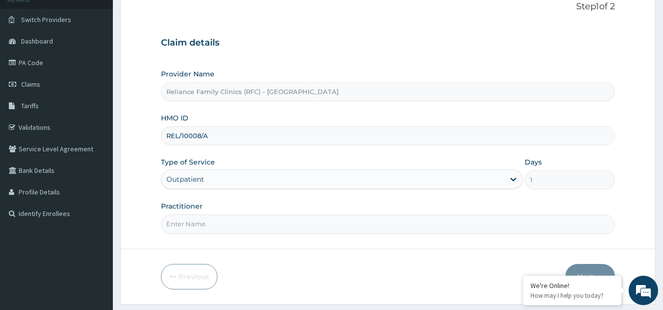
click at [290, 220] on input "Practitioner" at bounding box center [388, 224] width 454 height 19
click at [272, 227] on input "Practitioner" at bounding box center [388, 224] width 454 height 19
type input "LOCUM"
click at [577, 273] on button "Next" at bounding box center [590, 277] width 50 height 26
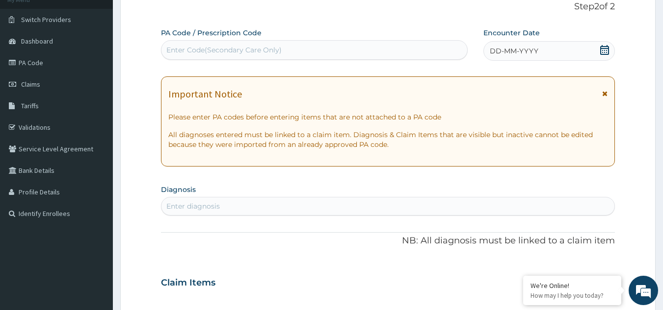
click at [556, 50] on div "DD-MM-YYYY" at bounding box center [548, 51] width 131 height 20
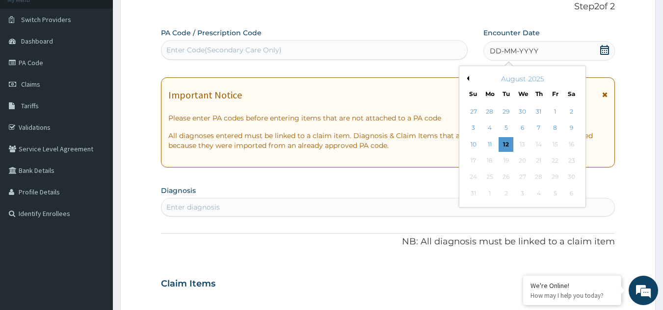
click at [468, 79] on button "Previous Month" at bounding box center [466, 78] width 5 height 5
click at [528, 143] on div "18" at bounding box center [522, 144] width 15 height 15
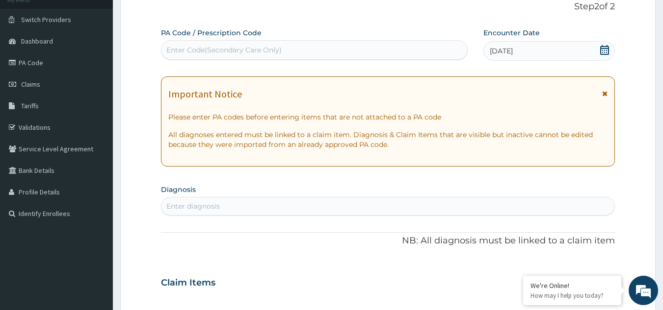
click at [607, 91] on icon at bounding box center [604, 93] width 5 height 7
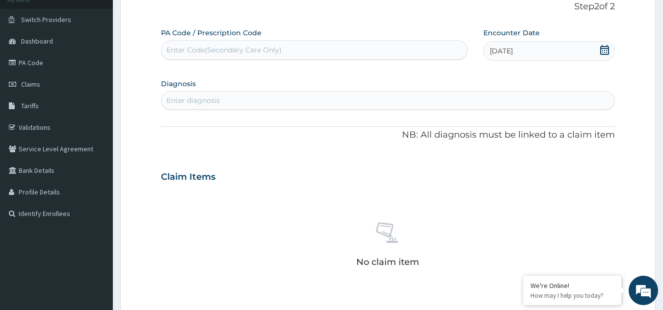
click at [542, 96] on div "Enter diagnosis" at bounding box center [387, 101] width 453 height 16
type input "WELL ADULT CHECK"
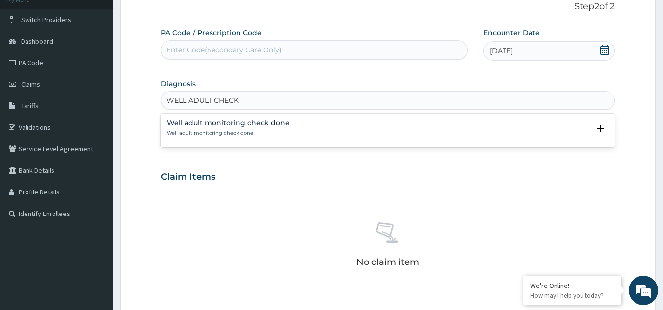
click at [215, 129] on div "Well adult monitoring check done Well adult monitoring check done" at bounding box center [228, 128] width 123 height 17
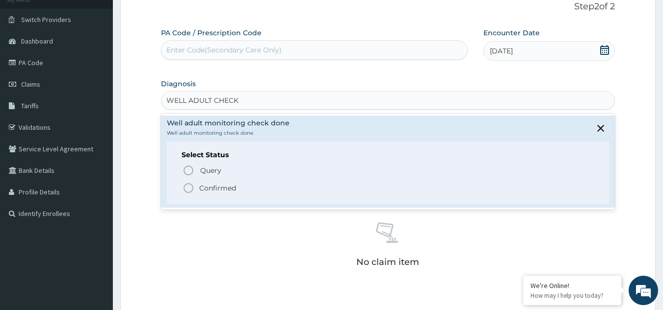
click at [208, 188] on p "Confirmed" at bounding box center [217, 188] width 37 height 10
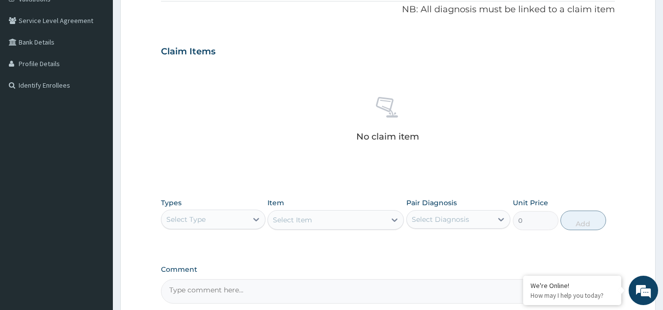
scroll to position [205, 0]
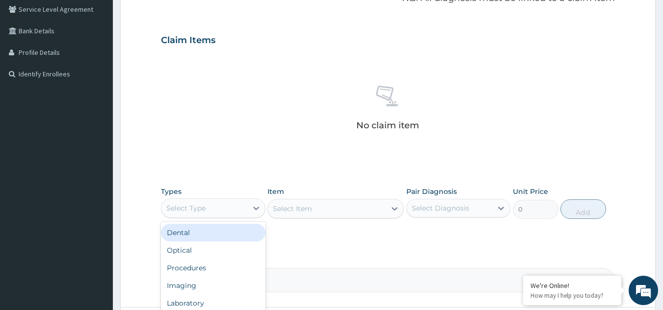
click at [216, 211] on div "Select Type" at bounding box center [204, 209] width 86 height 16
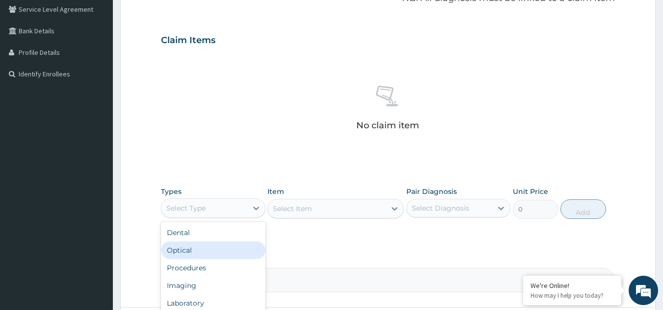
click at [218, 258] on div "Optical" at bounding box center [213, 251] width 104 height 18
click at [208, 205] on div "Optical" at bounding box center [204, 209] width 86 height 16
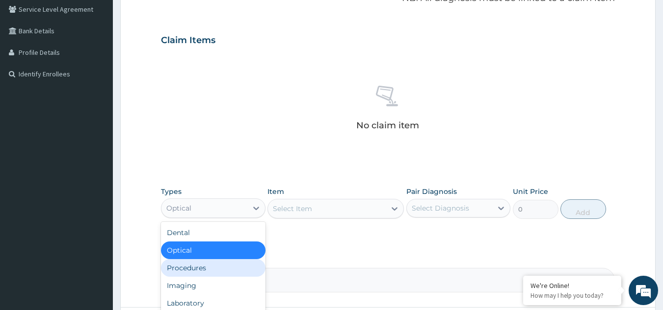
click at [211, 262] on div "Procedures" at bounding box center [213, 268] width 104 height 18
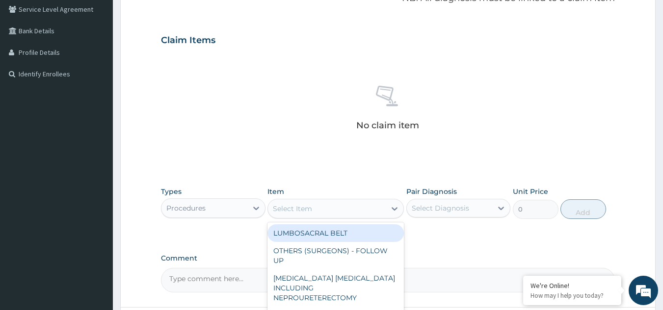
click at [329, 209] on div "Select Item" at bounding box center [327, 209] width 118 height 16
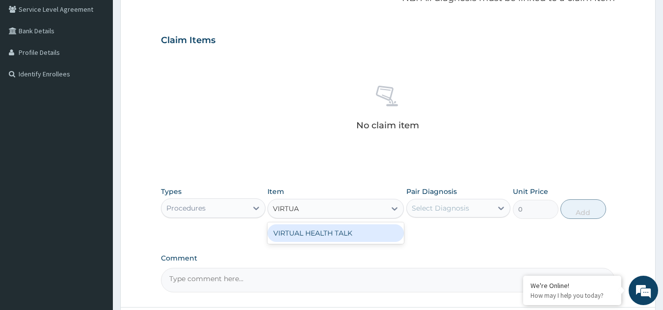
type input "VIRTUAL"
type input "25000"
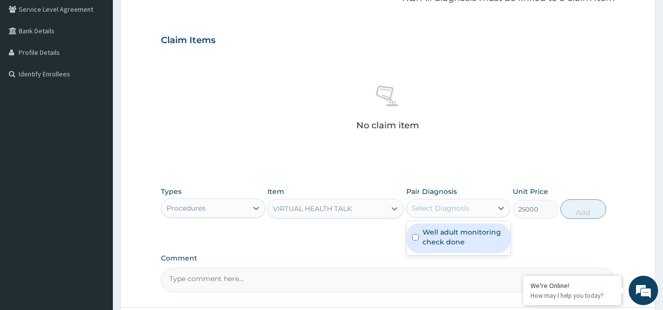
click at [460, 207] on div "Select Diagnosis" at bounding box center [439, 209] width 57 height 10
click at [441, 238] on label "Well adult monitoring check done" at bounding box center [463, 238] width 82 height 20
checkbox input "true"
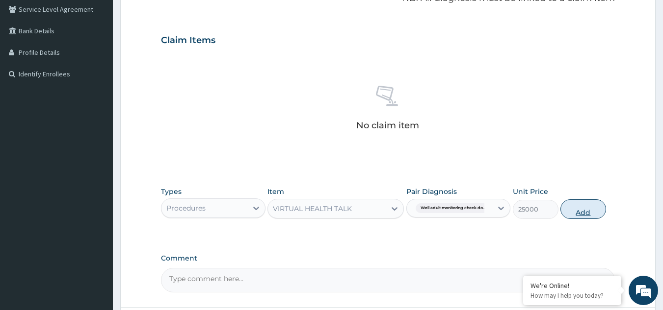
click at [582, 207] on button "Add" at bounding box center [583, 210] width 46 height 20
type input "0"
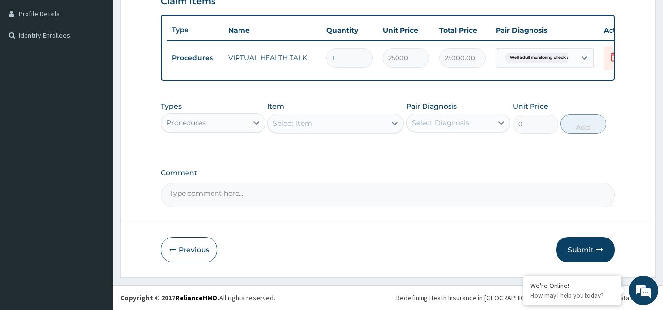
scroll to position [252, 0]
click at [590, 256] on button "Submit" at bounding box center [585, 250] width 59 height 26
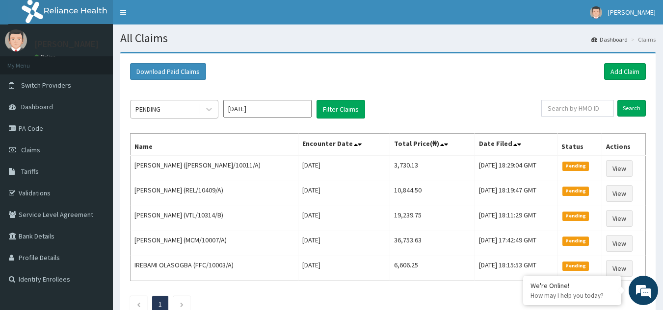
click at [167, 103] on div "PENDING" at bounding box center [164, 110] width 68 height 16
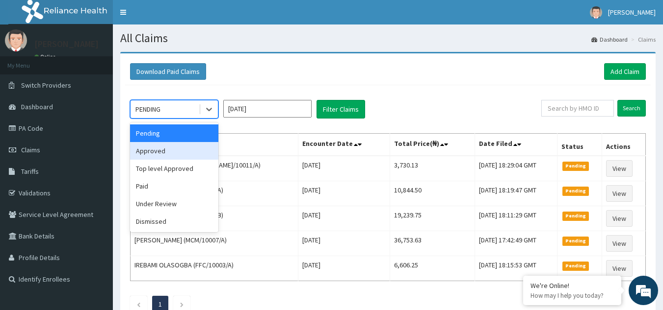
click at [163, 151] on div "Approved" at bounding box center [174, 151] width 88 height 18
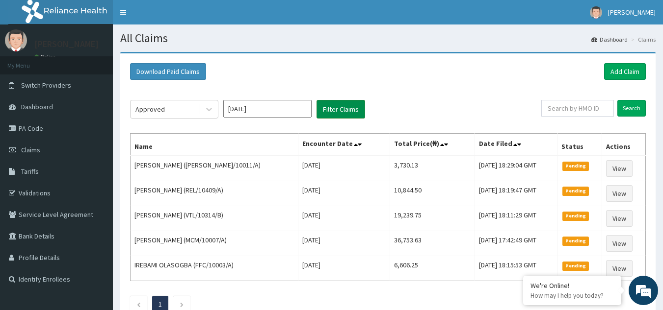
click at [336, 106] on button "Filter Claims" at bounding box center [340, 109] width 49 height 19
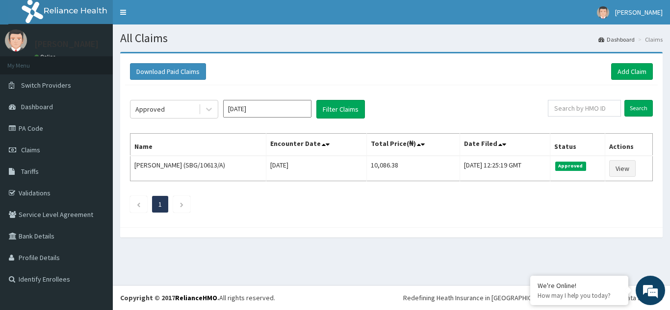
click at [286, 108] on input "[DATE]" at bounding box center [267, 109] width 88 height 18
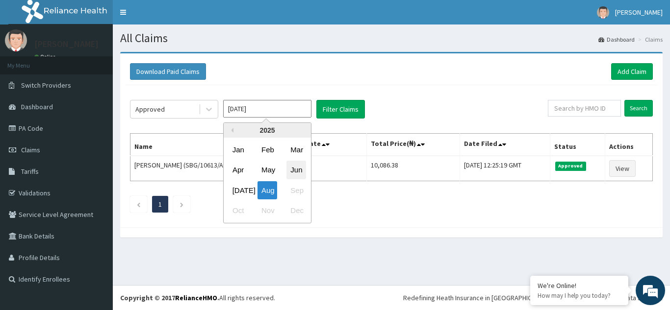
click at [291, 162] on div "Jun" at bounding box center [296, 170] width 20 height 18
type input "Jun 2025"
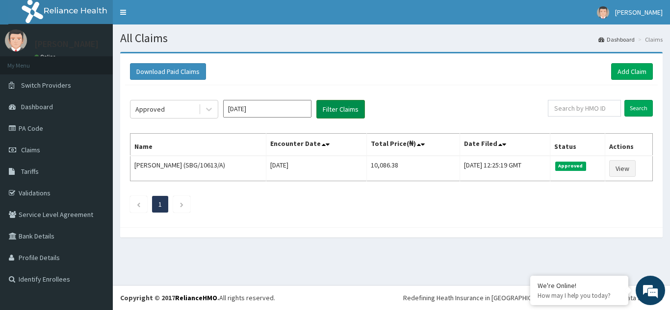
click at [339, 110] on button "Filter Claims" at bounding box center [340, 109] width 49 height 19
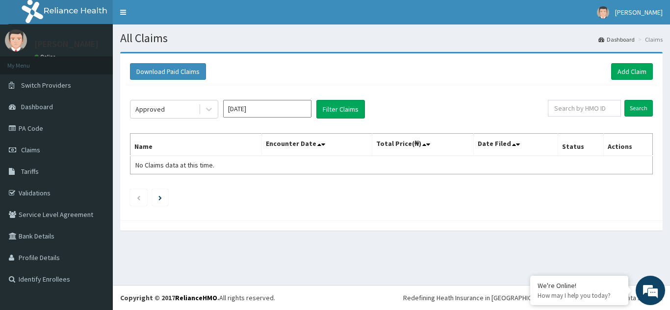
click at [316, 107] on div "Approved Jun 2025 Filter Claims" at bounding box center [339, 109] width 418 height 19
click at [184, 113] on div "Approved" at bounding box center [164, 110] width 68 height 16
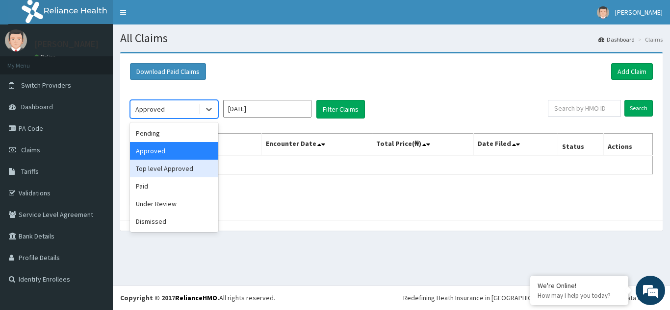
click at [173, 166] on div "Top level Approved" at bounding box center [174, 169] width 88 height 18
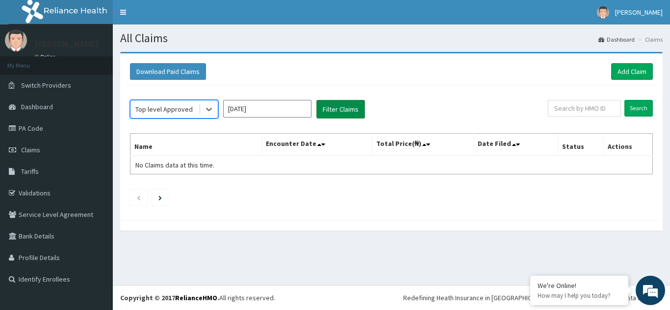
click at [343, 105] on button "Filter Claims" at bounding box center [340, 109] width 49 height 19
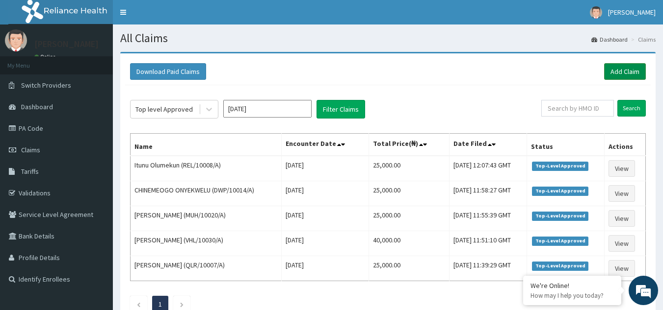
click at [622, 69] on link "Add Claim" at bounding box center [625, 71] width 42 height 17
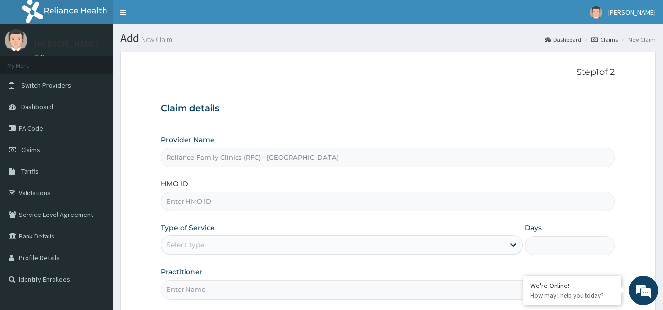
click at [236, 202] on input "HMO ID" at bounding box center [388, 201] width 454 height 19
paste input "DMI/10065/A"
type input "DMI/10065/A"
click at [261, 239] on div "Select type" at bounding box center [332, 245] width 343 height 16
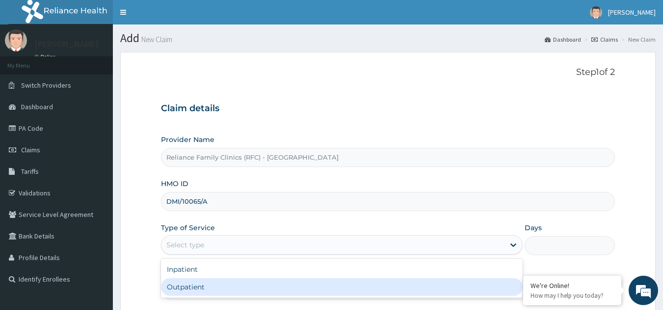
click at [225, 295] on div "Outpatient" at bounding box center [341, 288] width 361 height 18
type input "1"
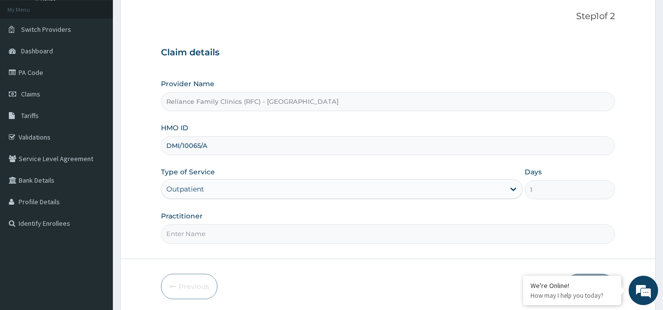
scroll to position [93, 0]
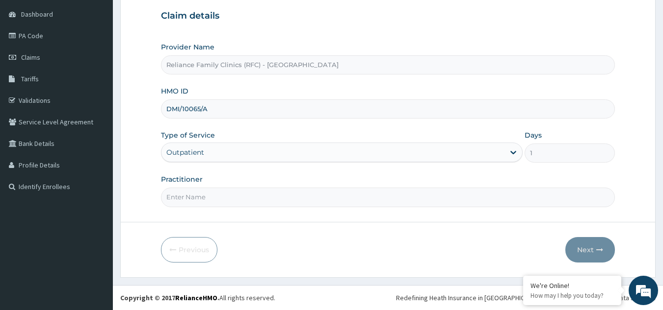
click at [423, 206] on input "Practitioner" at bounding box center [388, 197] width 454 height 19
type input "LOCUM"
click at [587, 255] on button "Next" at bounding box center [590, 250] width 50 height 26
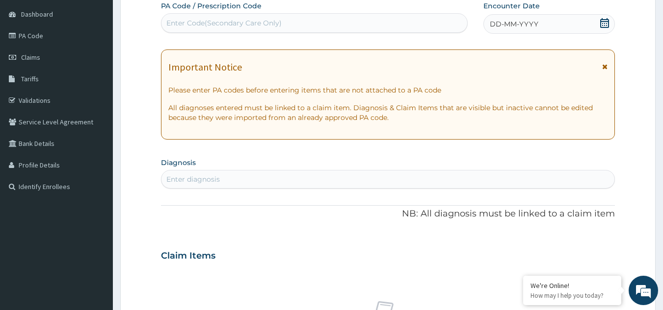
click at [285, 178] on div "Enter diagnosis" at bounding box center [387, 180] width 453 height 16
type input "WELL ADULT CHEC"
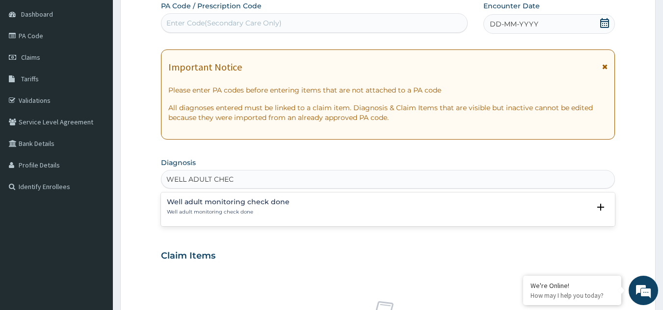
click at [244, 210] on p "Well adult monitoring check done" at bounding box center [228, 212] width 123 height 7
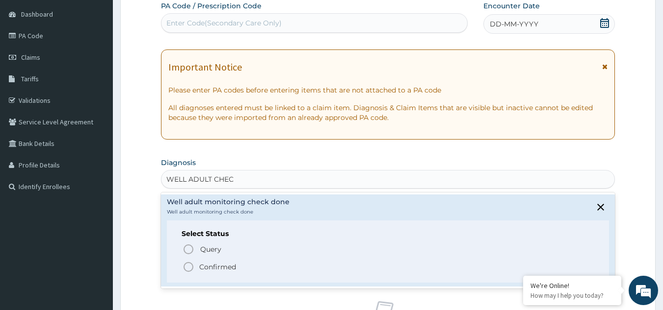
click at [215, 265] on p "Confirmed" at bounding box center [217, 267] width 37 height 10
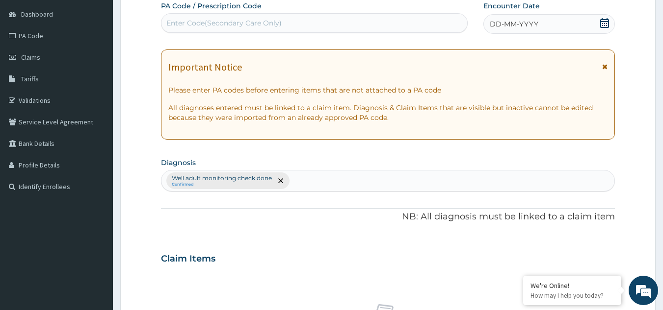
click at [502, 27] on span "DD-MM-YYYY" at bounding box center [513, 24] width 49 height 10
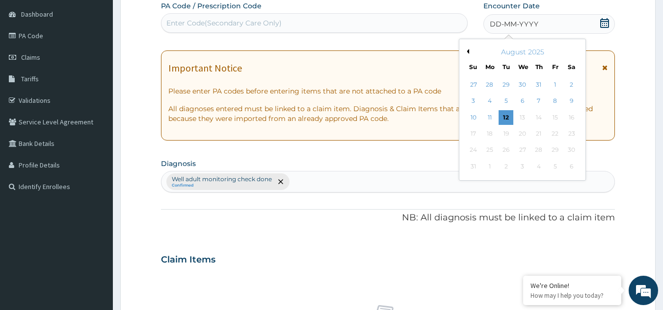
click at [469, 51] on div "August 2025" at bounding box center [522, 52] width 118 height 10
click at [466, 52] on button "Previous Month" at bounding box center [466, 51] width 5 height 5
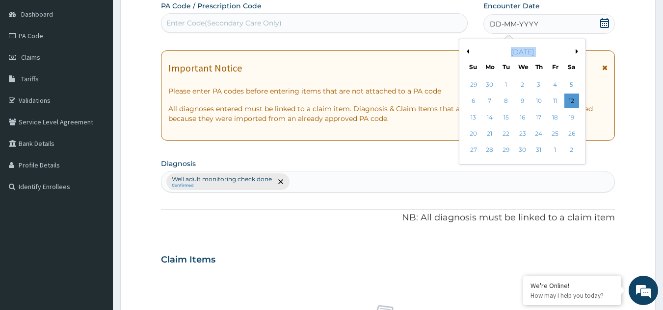
click at [466, 52] on button "Previous Month" at bounding box center [466, 51] width 5 height 5
click at [540, 117] on div "19" at bounding box center [538, 117] width 15 height 15
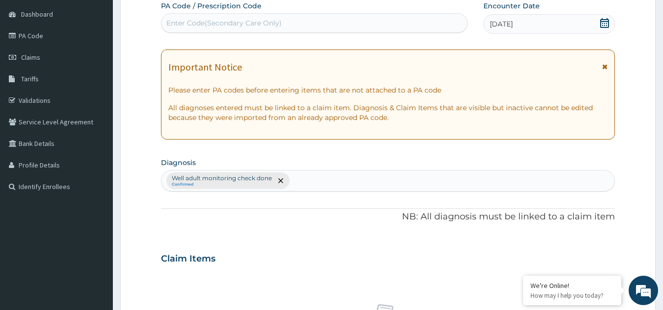
click at [606, 65] on icon at bounding box center [604, 66] width 5 height 7
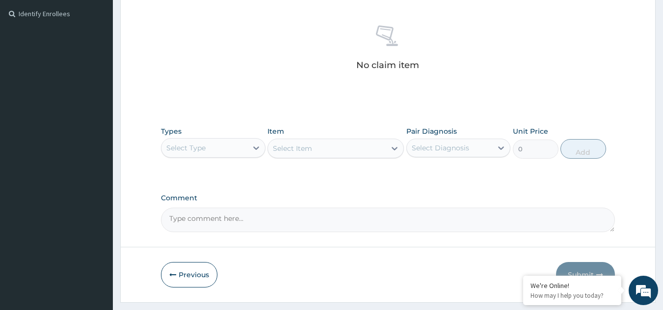
scroll to position [288, 0]
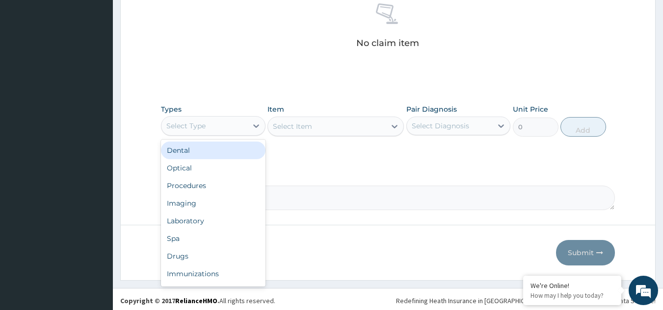
click at [239, 130] on div "Select Type" at bounding box center [204, 126] width 86 height 16
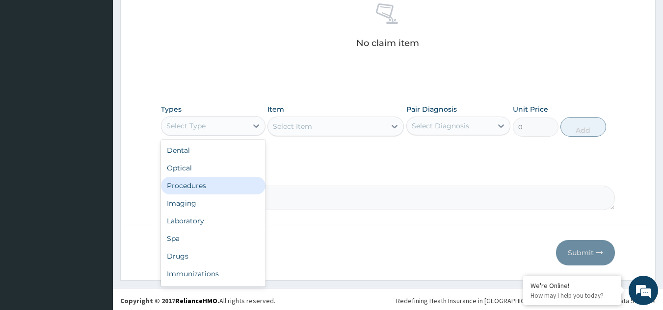
click at [210, 182] on div "Procedures" at bounding box center [213, 186] width 104 height 18
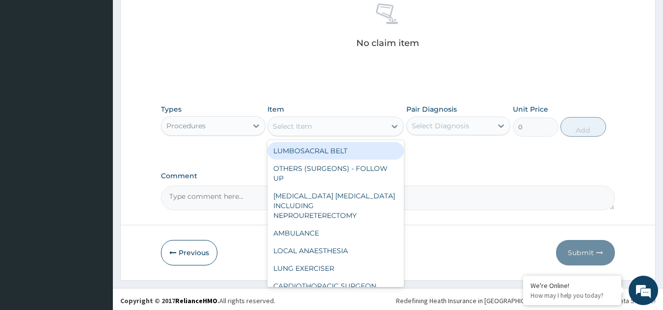
click at [349, 126] on div "Select Item" at bounding box center [327, 127] width 118 height 16
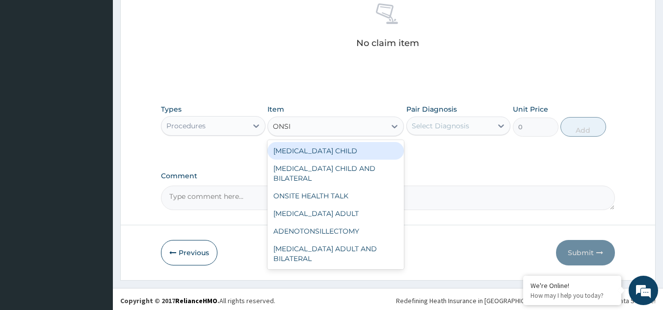
type input "ONSIT"
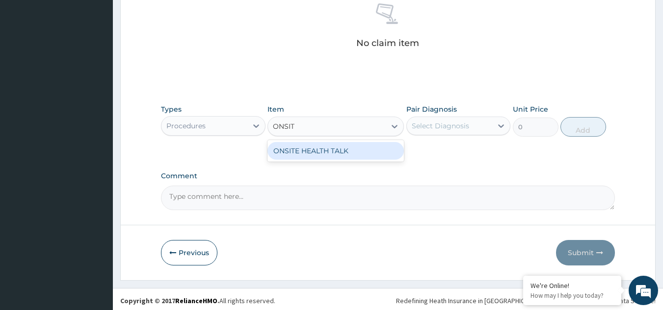
type input "40000"
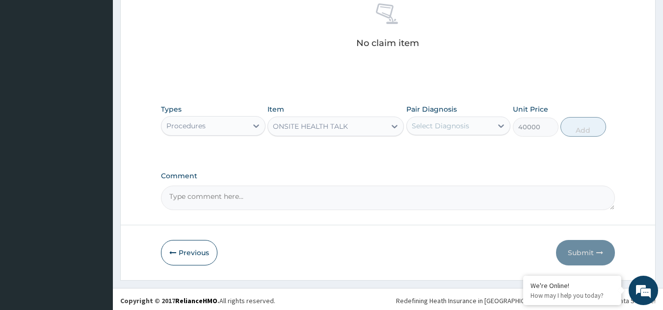
click at [443, 125] on div "Select Diagnosis" at bounding box center [439, 126] width 57 height 10
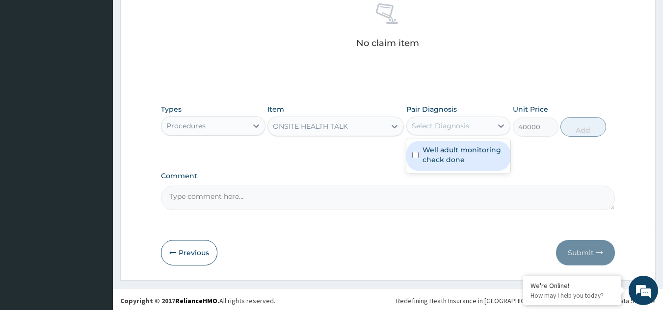
click at [434, 155] on label "Well adult monitoring check done" at bounding box center [463, 155] width 82 height 20
checkbox input "true"
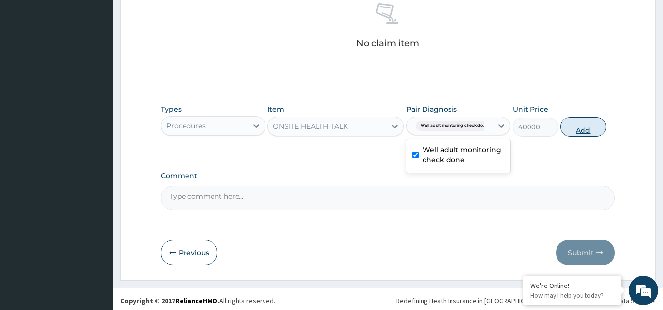
click at [586, 124] on button "Add" at bounding box center [583, 127] width 46 height 20
type input "0"
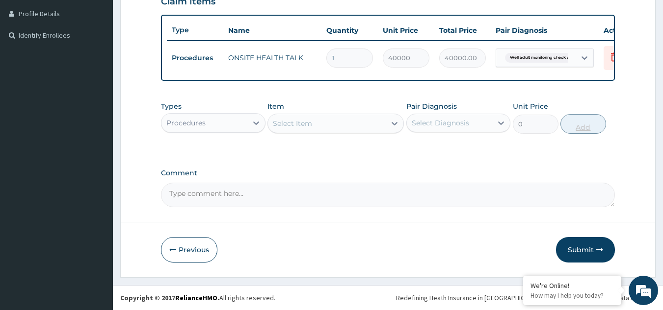
scroll to position [252, 0]
click at [586, 253] on button "Submit" at bounding box center [585, 250] width 59 height 26
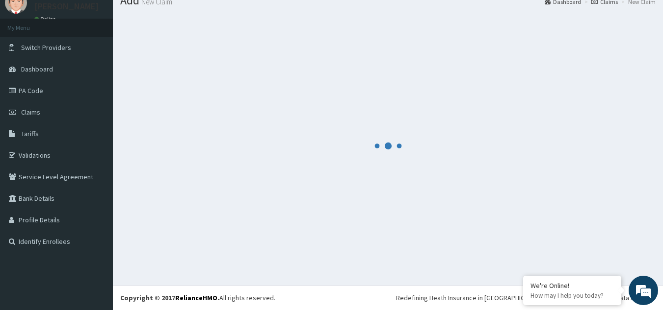
scroll to position [38, 0]
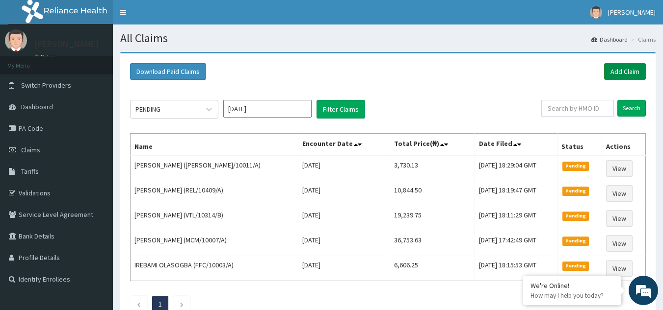
click at [628, 76] on link "Add Claim" at bounding box center [625, 71] width 42 height 17
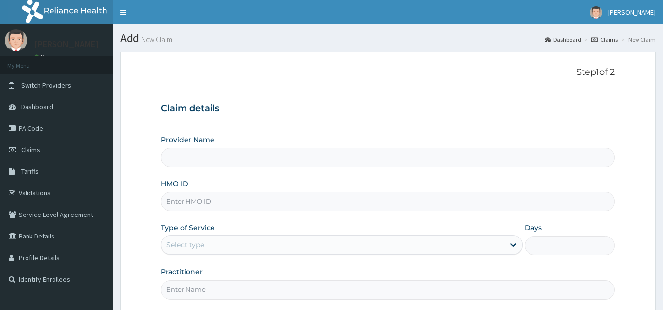
type input "Reliance Family Clinics (RFC) - Gbagada"
click at [202, 196] on input "HMO ID" at bounding box center [388, 201] width 454 height 19
paste input "ARM/10159/A"
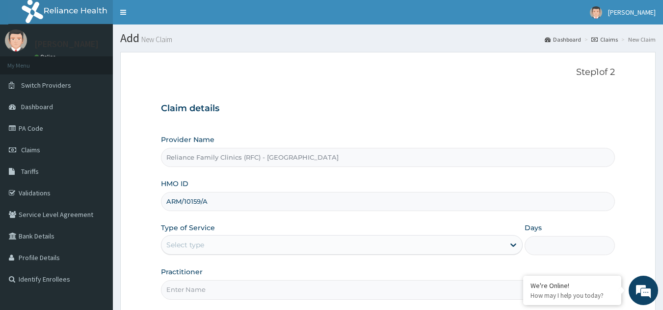
type input "ARM/10159/A"
click at [212, 250] on div "Select type" at bounding box center [332, 245] width 343 height 16
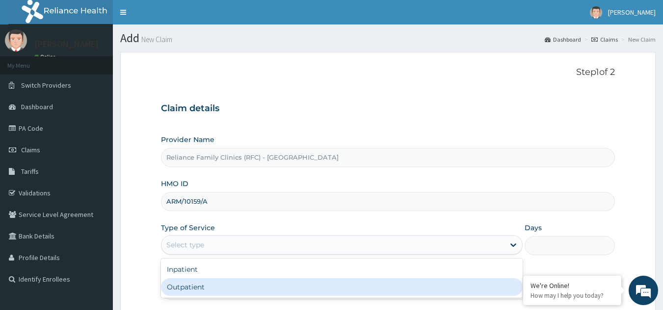
click at [190, 281] on div "Outpatient" at bounding box center [341, 288] width 361 height 18
type input "1"
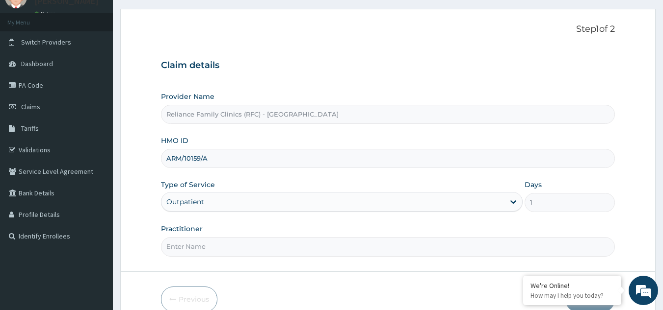
scroll to position [45, 0]
click at [587, 242] on input "Practitioner" at bounding box center [388, 245] width 454 height 19
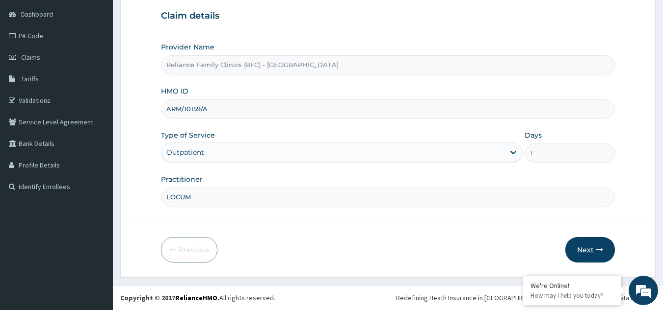
type input "LOCUM"
click at [591, 254] on button "Next" at bounding box center [590, 250] width 50 height 26
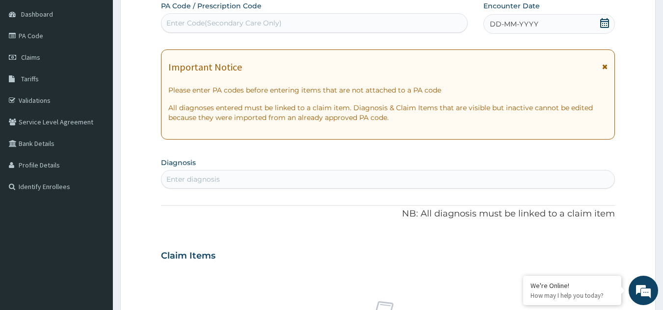
click at [555, 25] on div "DD-MM-YYYY" at bounding box center [548, 24] width 131 height 20
click at [130, 46] on form "Step 2 of 2 PA Code / Prescription Code Enter Code(Secondary Care Only) Encount…" at bounding box center [387, 269] width 535 height 620
click at [513, 22] on span "DD-MM-YYYY" at bounding box center [513, 24] width 49 height 10
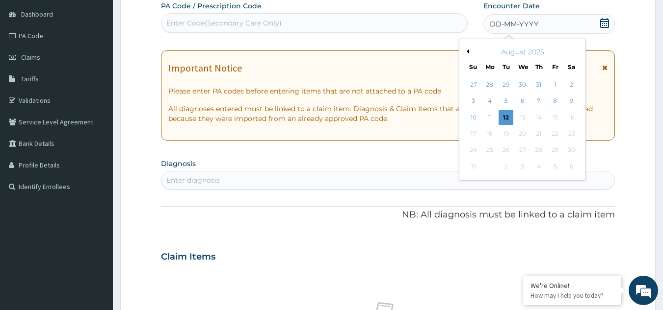
click at [470, 51] on div "August 2025" at bounding box center [522, 52] width 118 height 10
click at [467, 50] on button "Previous Month" at bounding box center [466, 51] width 5 height 5
click at [554, 118] on div "20" at bounding box center [554, 117] width 15 height 15
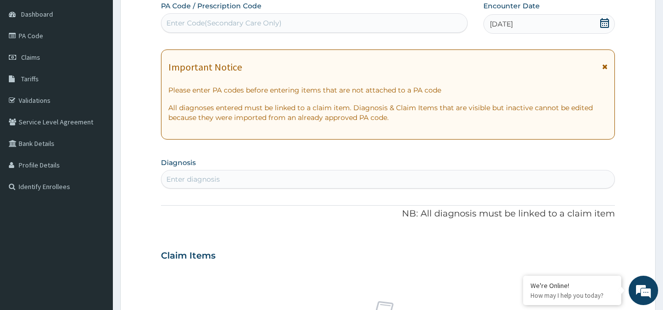
click at [604, 66] on icon at bounding box center [604, 66] width 5 height 7
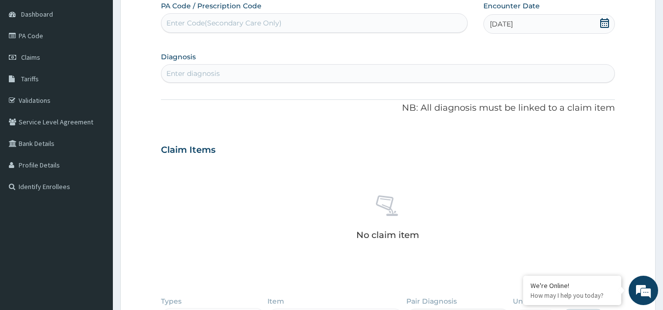
click at [530, 72] on div "Enter diagnosis" at bounding box center [387, 74] width 453 height 16
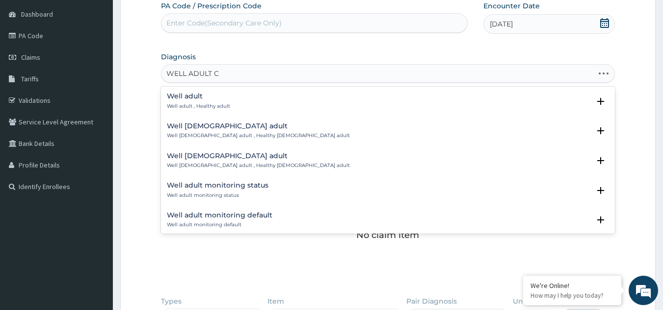
type input "WELL ADULT CH"
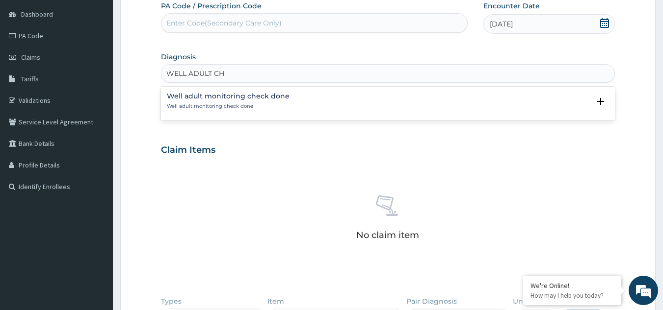
click at [207, 106] on p "Well adult monitoring check done" at bounding box center [228, 106] width 123 height 7
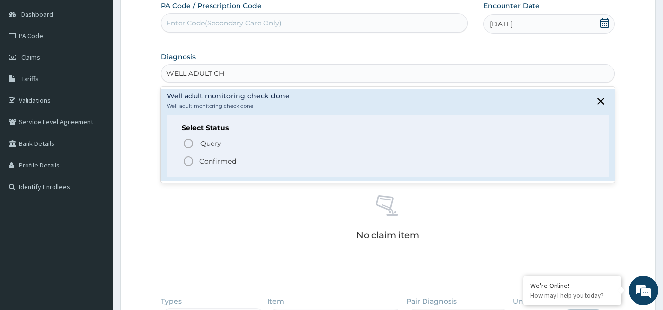
click at [203, 164] on p "Confirmed" at bounding box center [217, 161] width 37 height 10
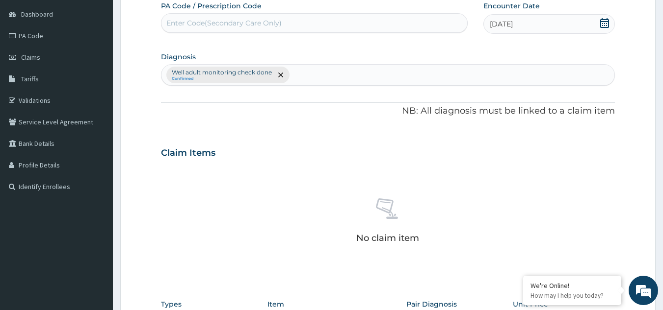
scroll to position [213, 0]
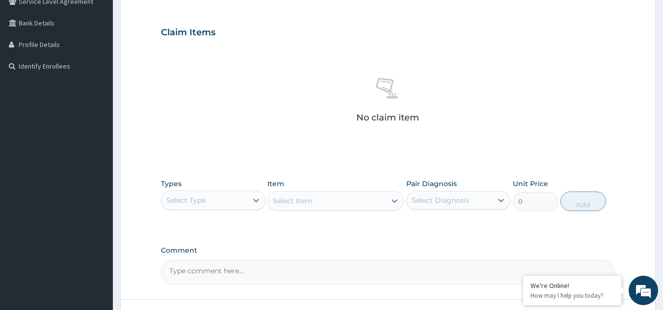
click at [204, 201] on div "Select Type" at bounding box center [185, 201] width 39 height 10
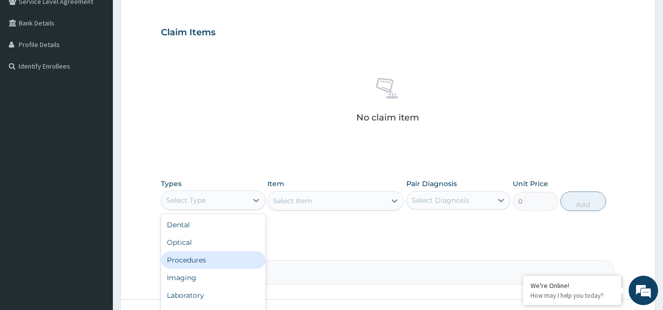
click at [208, 256] on div "Procedures" at bounding box center [213, 261] width 104 height 18
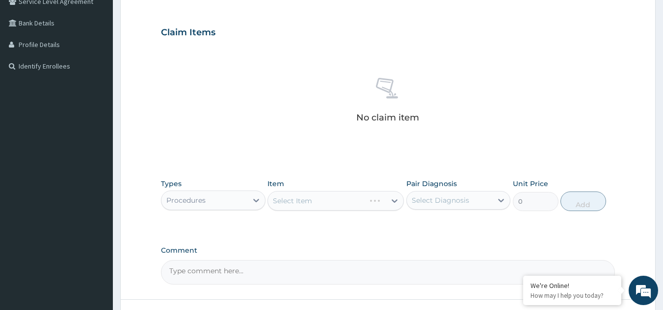
click at [321, 200] on div "Select Item" at bounding box center [335, 201] width 136 height 20
click at [321, 203] on div "Select Item" at bounding box center [335, 201] width 136 height 20
click at [321, 200] on div "Select Item" at bounding box center [335, 201] width 136 height 20
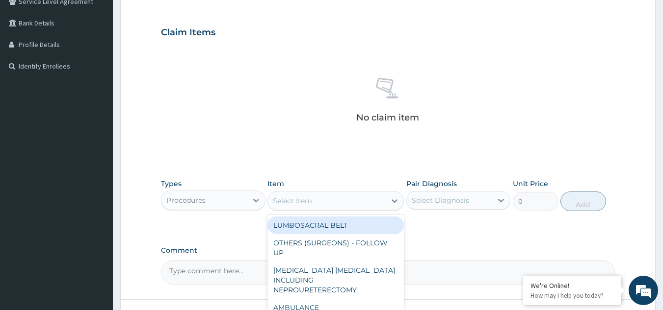
click at [321, 200] on div "Select Item" at bounding box center [327, 201] width 118 height 16
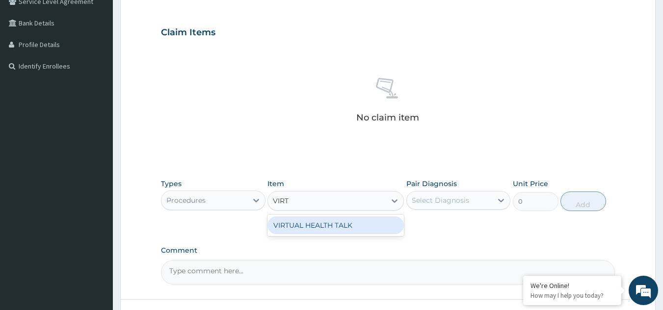
type input "VIRTU"
type input "25000"
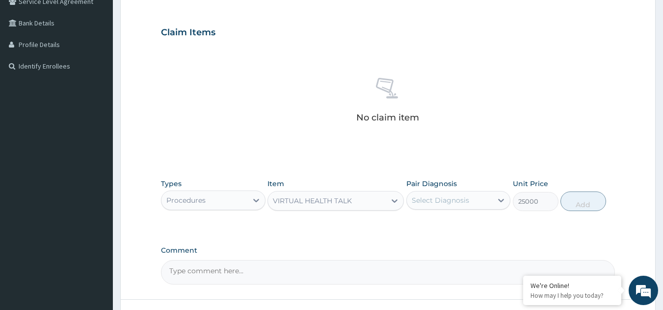
click at [439, 197] on div "Select Diagnosis" at bounding box center [439, 201] width 57 height 10
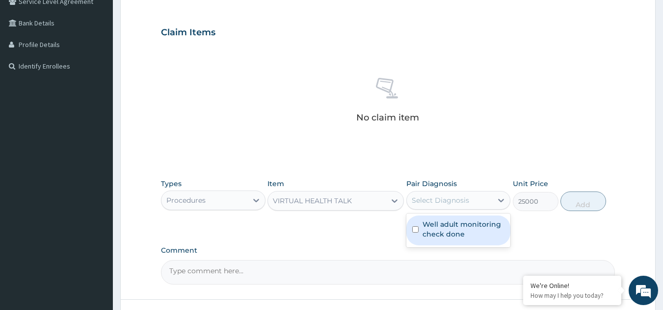
click at [427, 234] on label "Well adult monitoring check done" at bounding box center [463, 230] width 82 height 20
checkbox input "true"
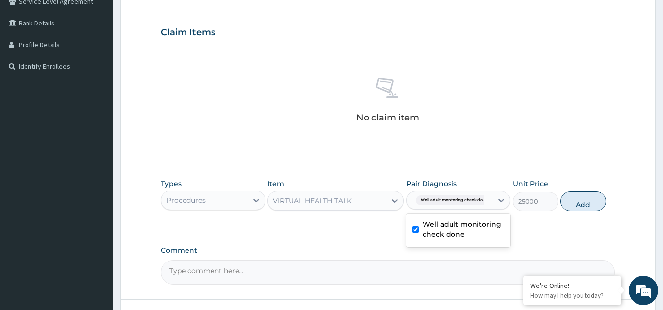
click at [573, 199] on button "Add" at bounding box center [583, 202] width 46 height 20
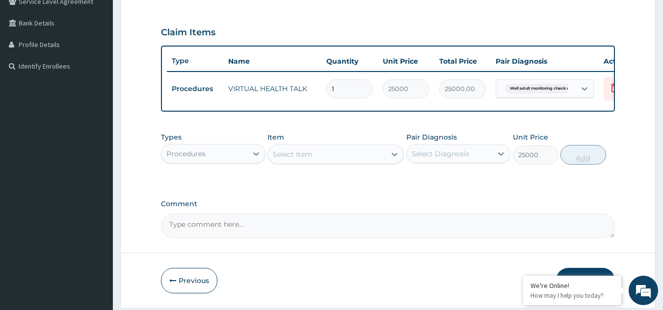
type input "0"
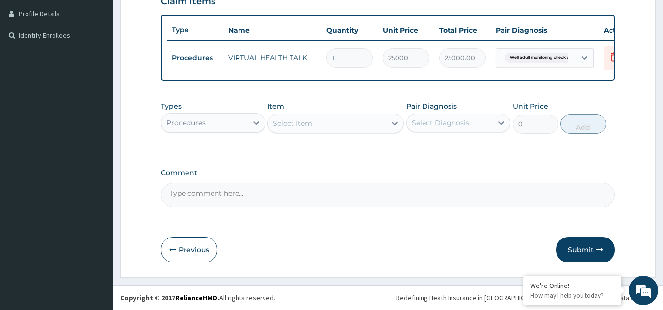
click at [574, 245] on button "Submit" at bounding box center [585, 250] width 59 height 26
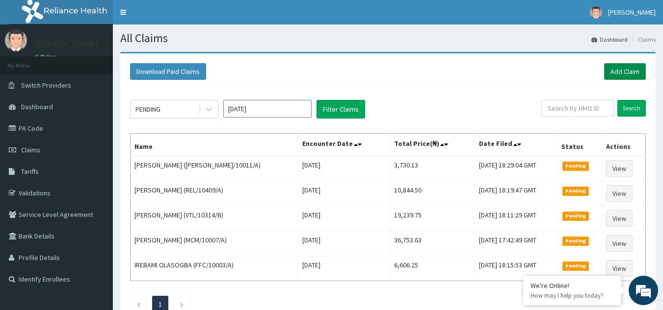
click at [620, 70] on link "Add Claim" at bounding box center [625, 71] width 42 height 17
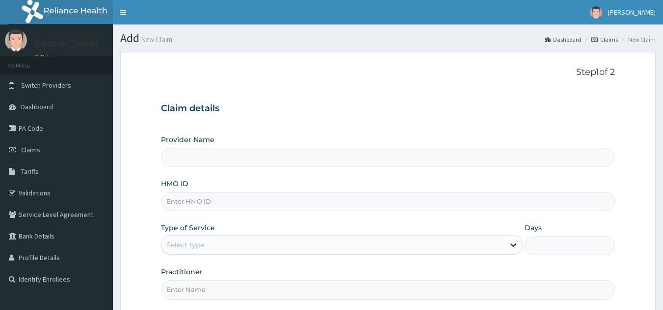
type input "Reliance Family Clinics (RFC) - [GEOGRAPHIC_DATA]"
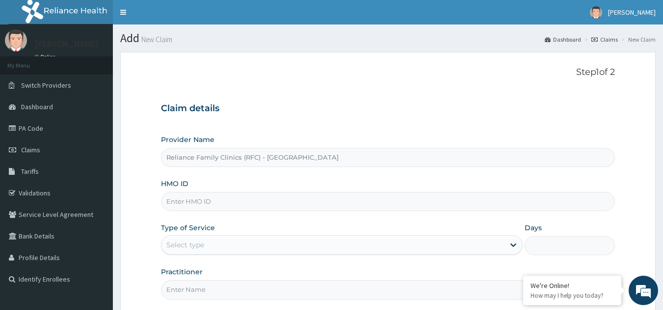
click at [185, 201] on input "HMO ID" at bounding box center [388, 201] width 454 height 19
paste input "BIT/10006/A"
type input "BIT/10006/A"
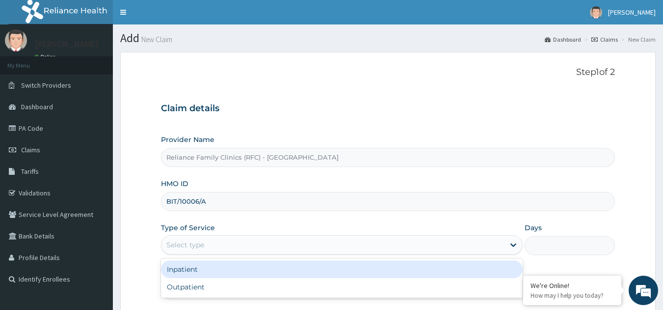
click at [213, 239] on div "Select type" at bounding box center [332, 245] width 343 height 16
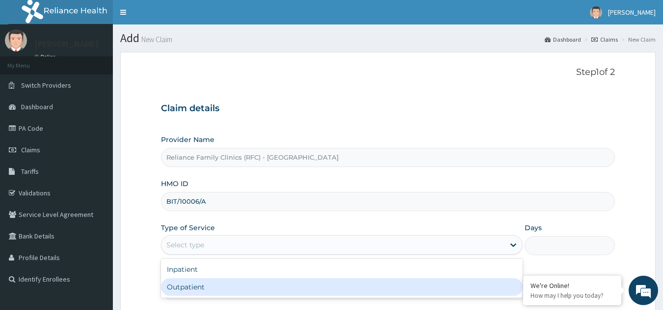
click at [195, 283] on div "Outpatient" at bounding box center [341, 288] width 361 height 18
type input "1"
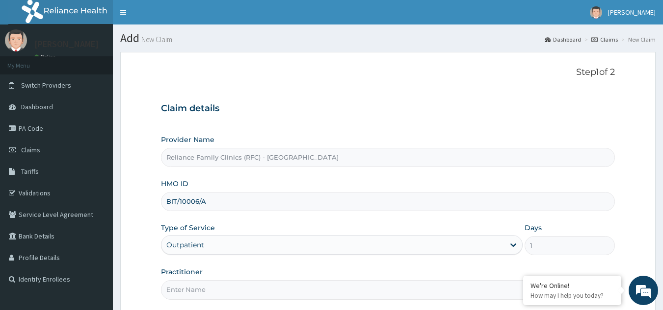
click at [195, 283] on input "Practitioner" at bounding box center [388, 290] width 454 height 19
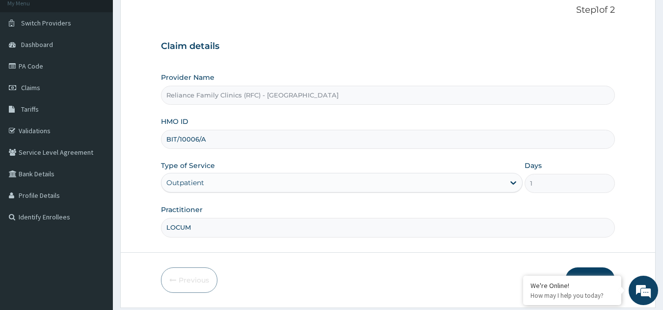
scroll to position [93, 0]
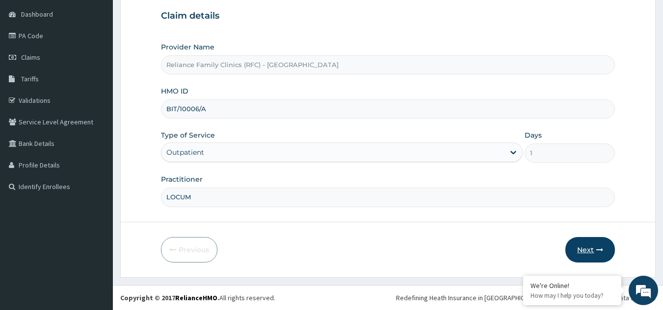
type input "LOCUM"
click at [590, 252] on button "Next" at bounding box center [590, 250] width 50 height 26
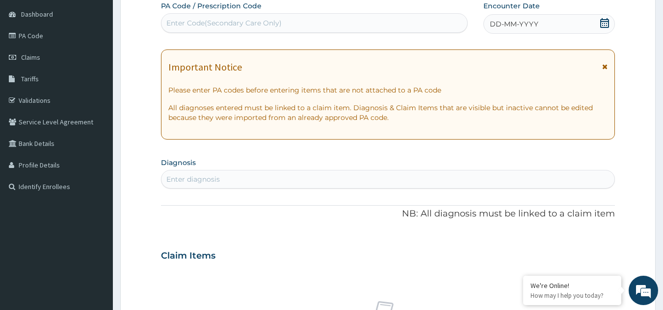
click at [298, 175] on div "Enter diagnosis" at bounding box center [387, 180] width 453 height 16
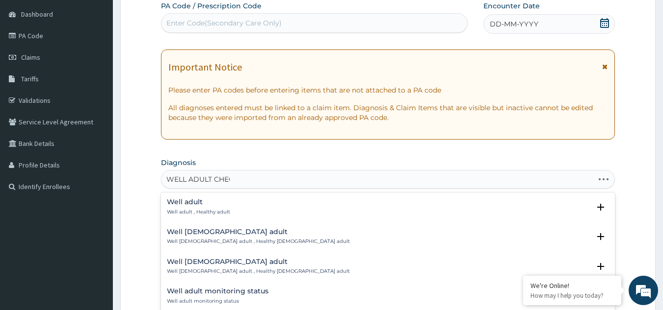
type input "WELL ADULT CHECK"
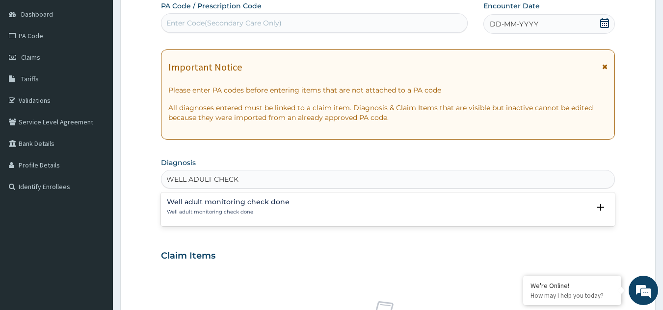
click at [191, 213] on p "Well adult monitoring check done" at bounding box center [228, 212] width 123 height 7
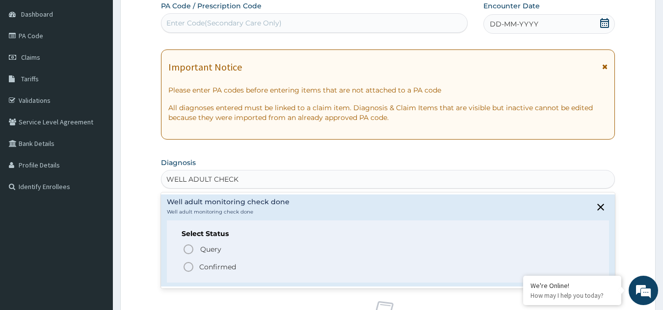
click at [206, 266] on p "Confirmed" at bounding box center [217, 267] width 37 height 10
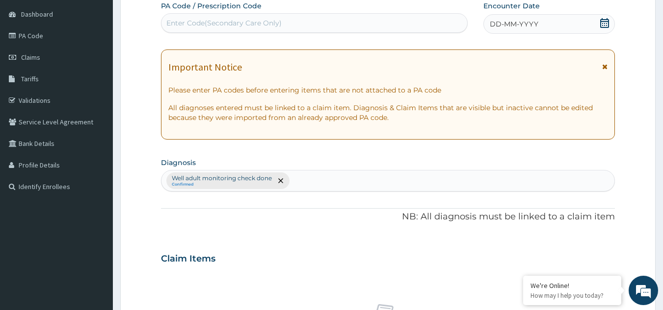
click at [505, 23] on span "DD-MM-YYYY" at bounding box center [513, 24] width 49 height 10
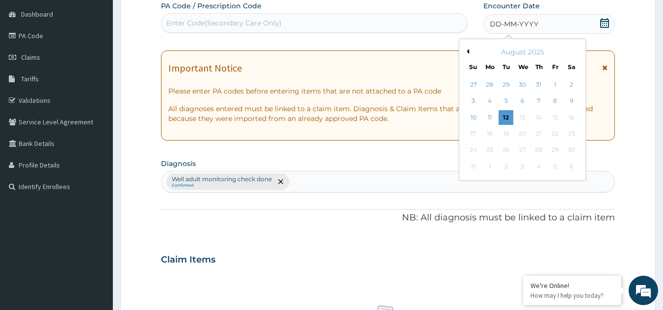
click at [466, 51] on button "Previous Month" at bounding box center [466, 51] width 5 height 5
click at [554, 114] on div "20" at bounding box center [554, 117] width 15 height 15
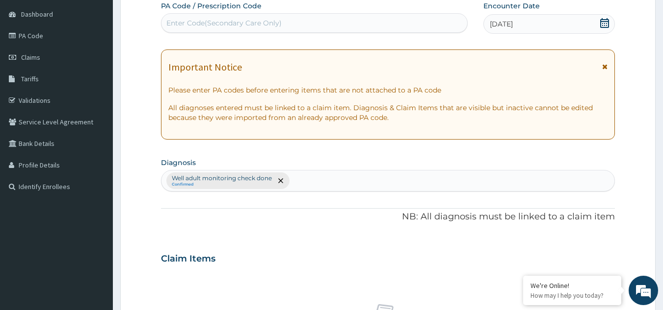
click at [604, 67] on icon at bounding box center [604, 66] width 5 height 7
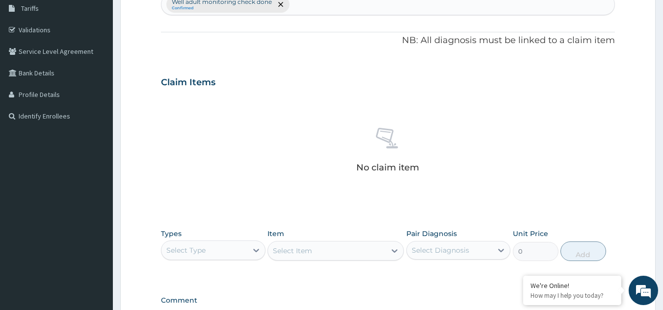
scroll to position [177, 0]
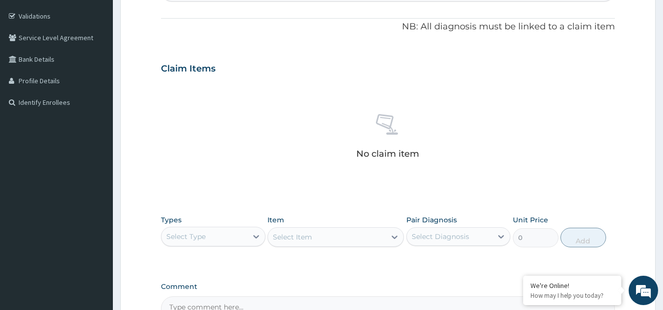
click at [201, 236] on div "Select Type" at bounding box center [185, 237] width 39 height 10
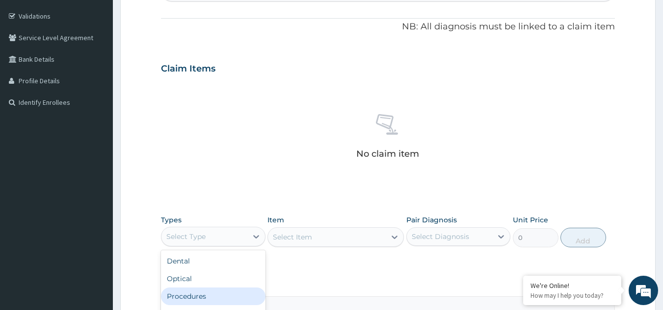
click at [199, 295] on div "Procedures" at bounding box center [213, 297] width 104 height 18
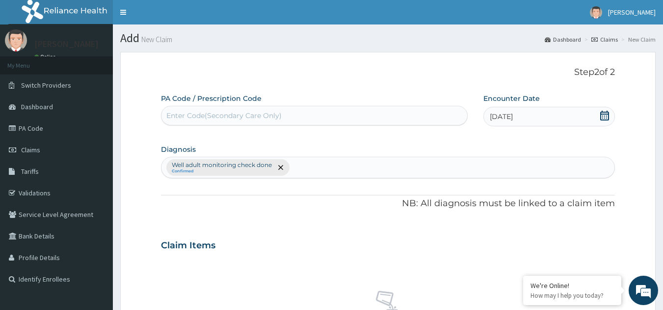
scroll to position [271, 0]
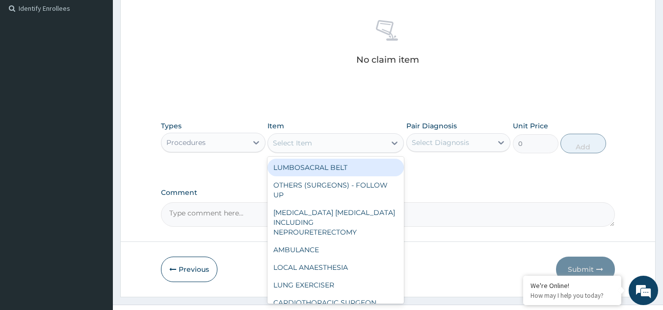
click at [364, 147] on div "Select Item" at bounding box center [327, 143] width 118 height 16
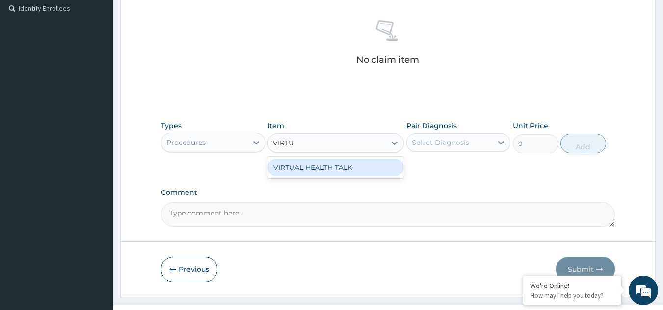
type input "VIRTUA"
type input "25000"
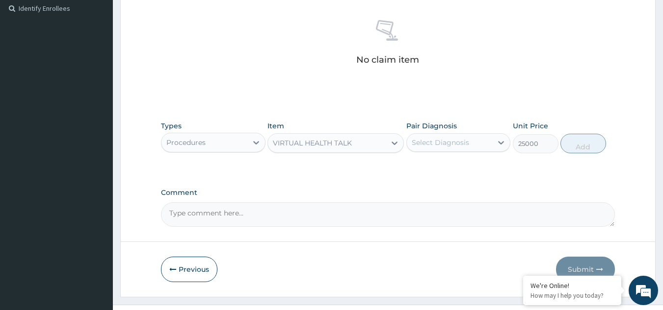
click at [439, 143] on div "Select Diagnosis" at bounding box center [439, 143] width 57 height 10
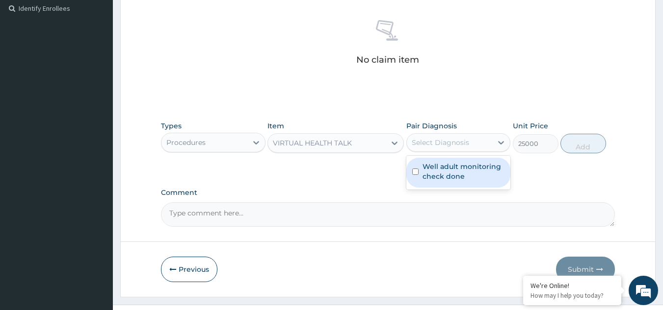
click at [434, 175] on label "Well adult monitoring check done" at bounding box center [463, 172] width 82 height 20
checkbox input "true"
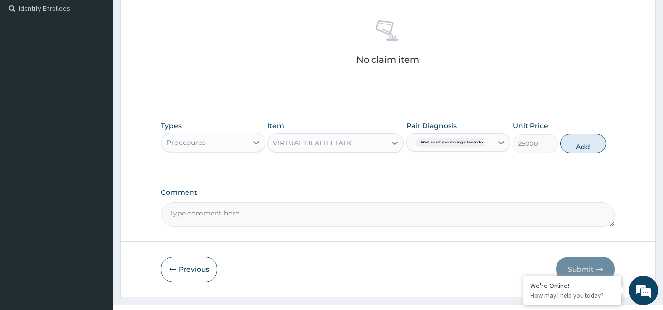
click at [569, 142] on button "Add" at bounding box center [583, 144] width 46 height 20
type input "0"
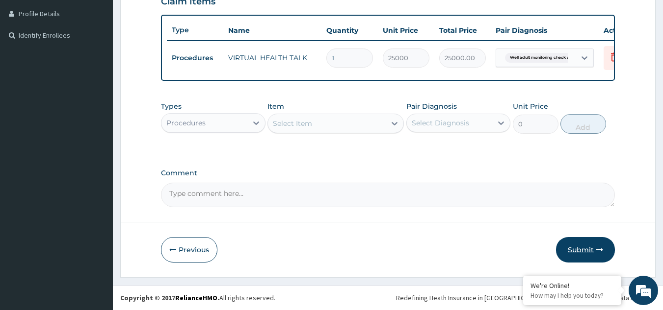
click at [583, 242] on button "Submit" at bounding box center [585, 250] width 59 height 26
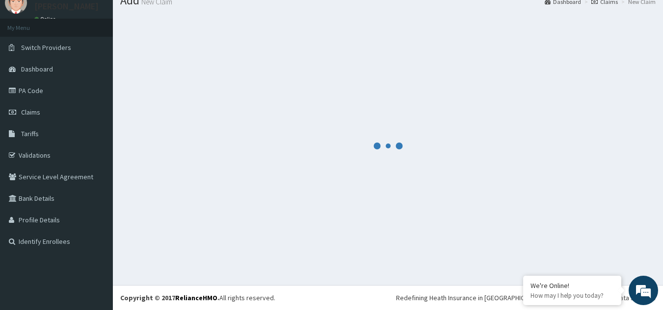
scroll to position [38, 0]
